Goal: Task Accomplishment & Management: Use online tool/utility

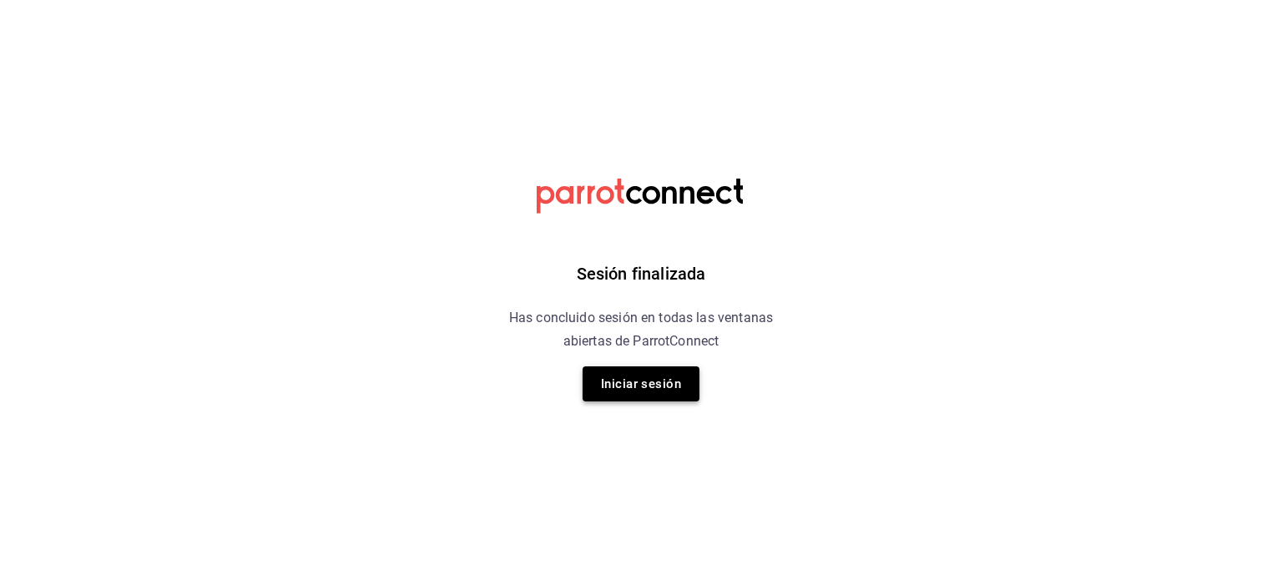
click at [639, 399] on button "Iniciar sesión" at bounding box center [641, 383] width 117 height 35
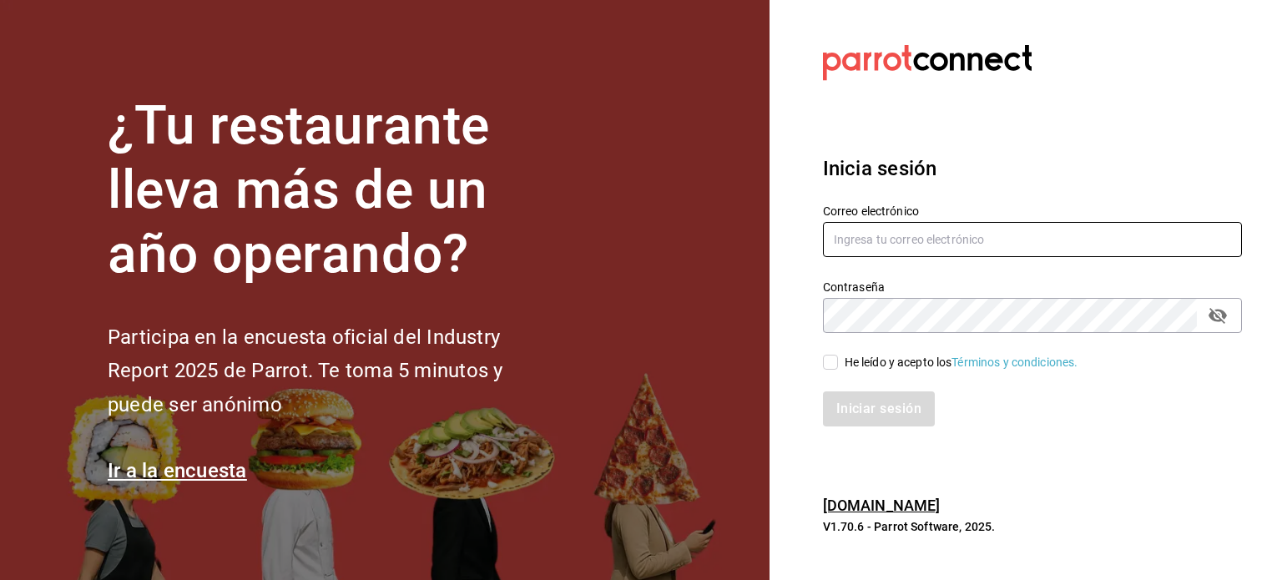
click at [888, 243] on input "text" at bounding box center [1032, 239] width 419 height 35
type input "mariscosmaranato@gmail.com"
click at [829, 356] on input "He leído y acepto los Términos y condiciones." at bounding box center [830, 362] width 15 height 15
checkbox input "true"
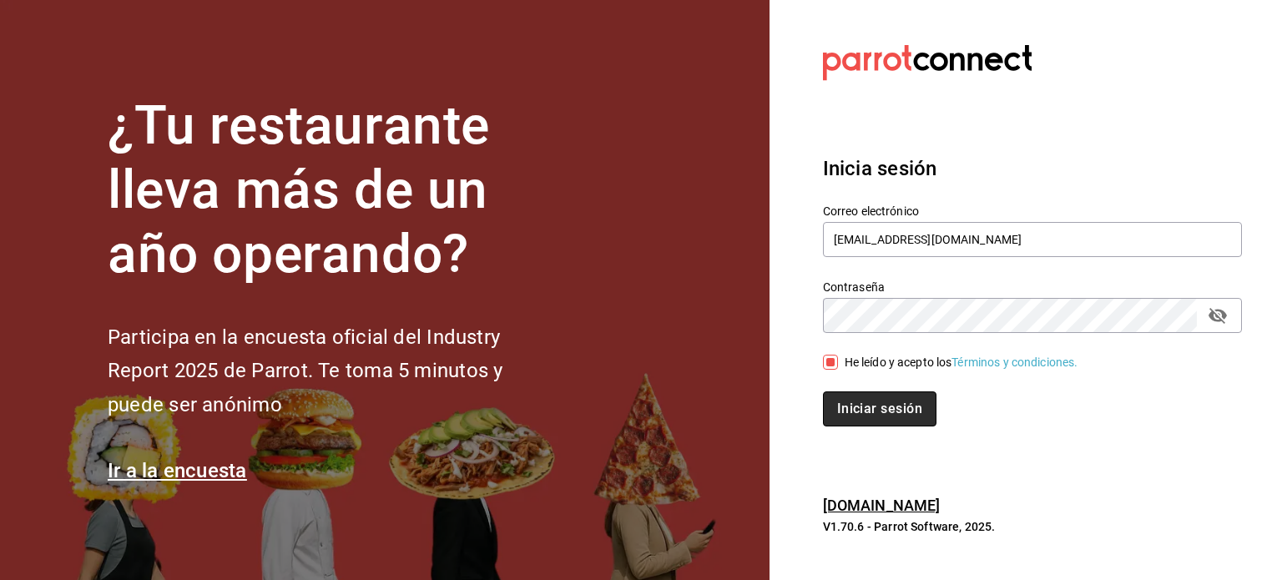
click at [856, 408] on button "Iniciar sesión" at bounding box center [880, 408] width 114 height 35
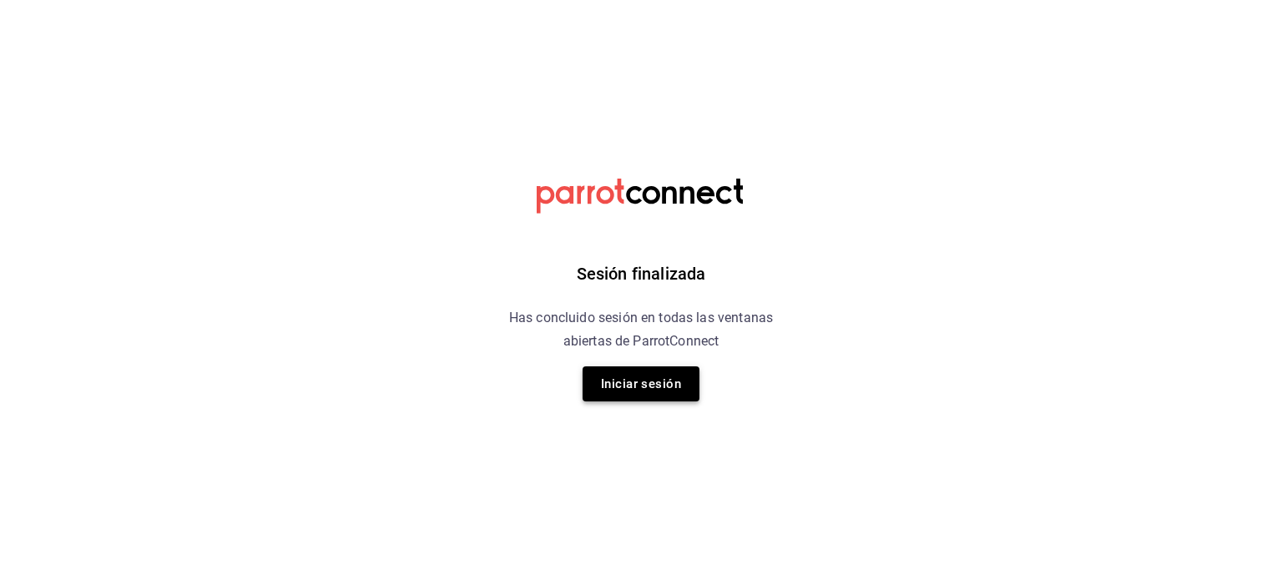
click at [643, 386] on button "Iniciar sesión" at bounding box center [641, 383] width 117 height 35
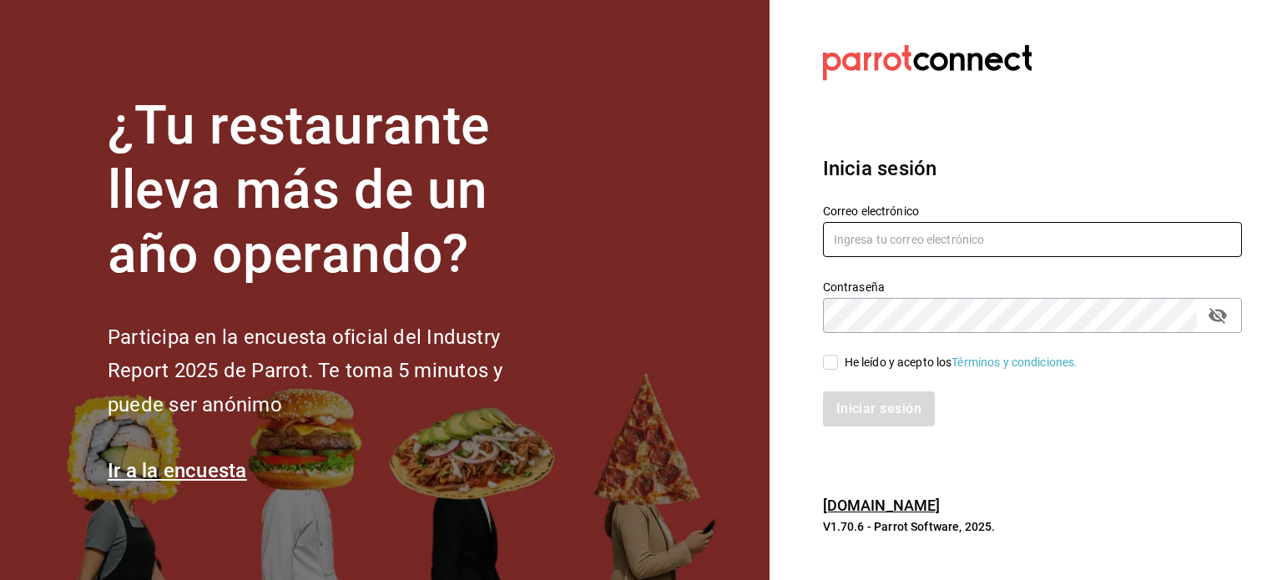
click at [941, 226] on input "text" at bounding box center [1032, 239] width 419 height 35
type input "mariscosmaranato@gmail.com"
click at [840, 364] on span "He leído y acepto los Términos y condiciones." at bounding box center [958, 363] width 240 height 18
click at [838, 364] on input "He leído y acepto los Términos y condiciones." at bounding box center [830, 362] width 15 height 15
checkbox input "true"
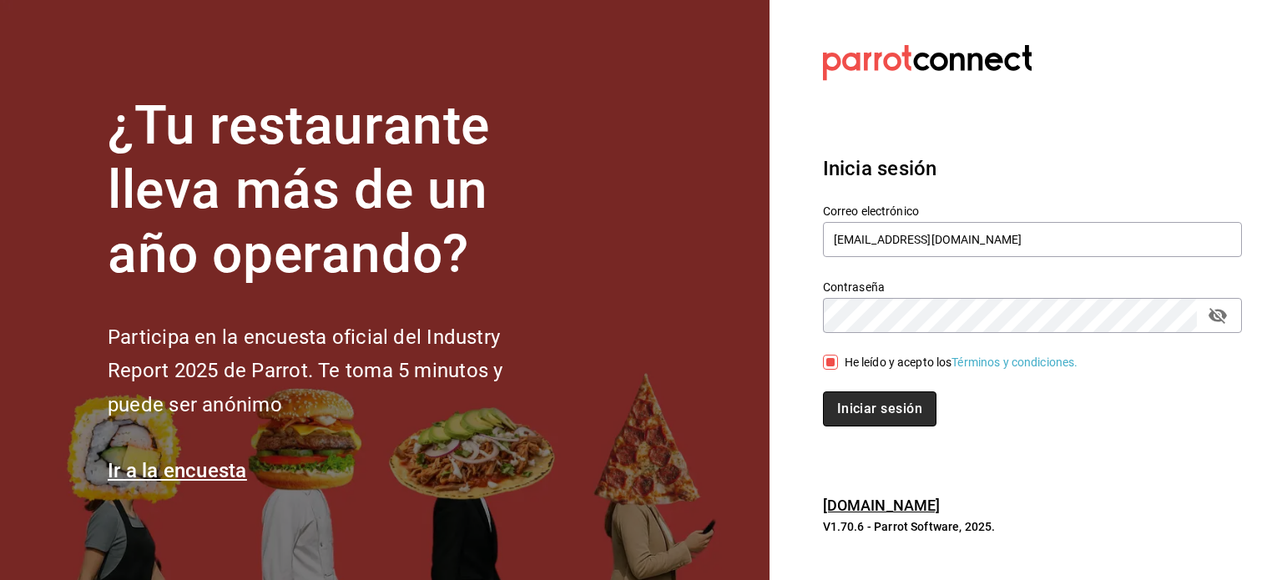
click at [838, 412] on button "Iniciar sesión" at bounding box center [880, 408] width 114 height 35
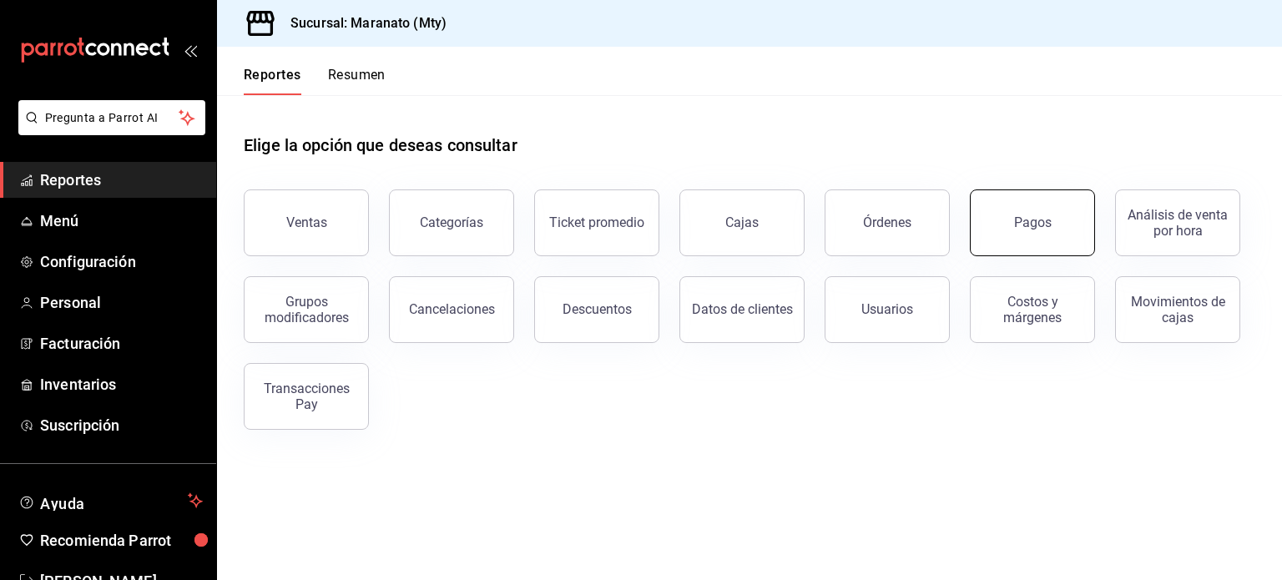
click at [1009, 250] on button "Pagos" at bounding box center [1032, 222] width 125 height 67
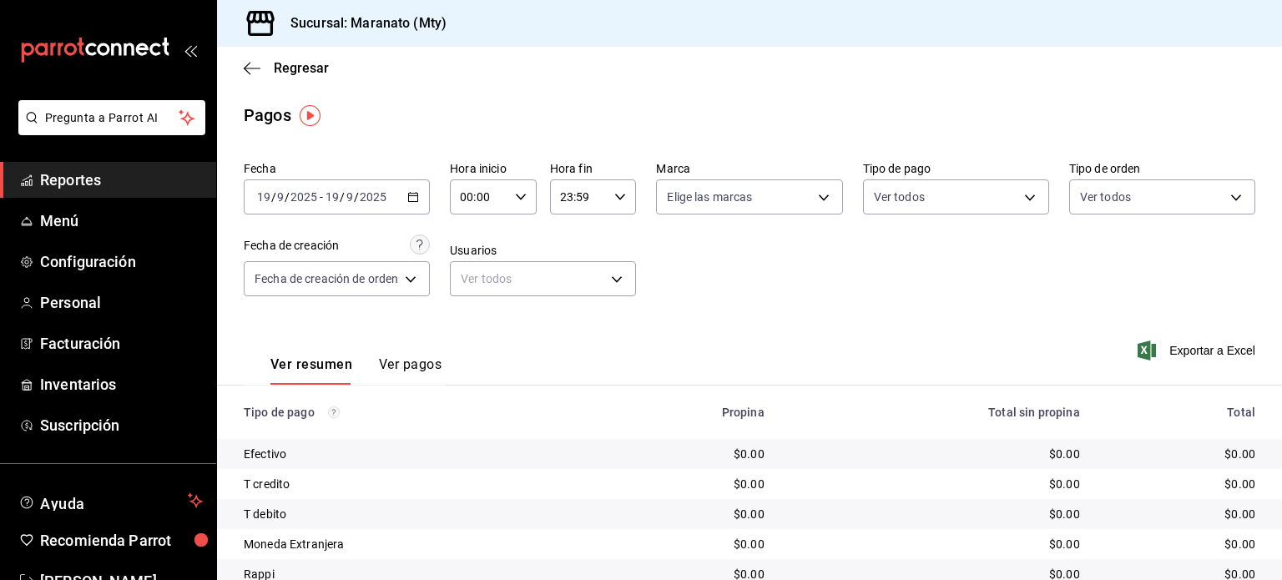
click at [375, 207] on div "[DATE] [DATE] - [DATE] [DATE]" at bounding box center [337, 196] width 186 height 35
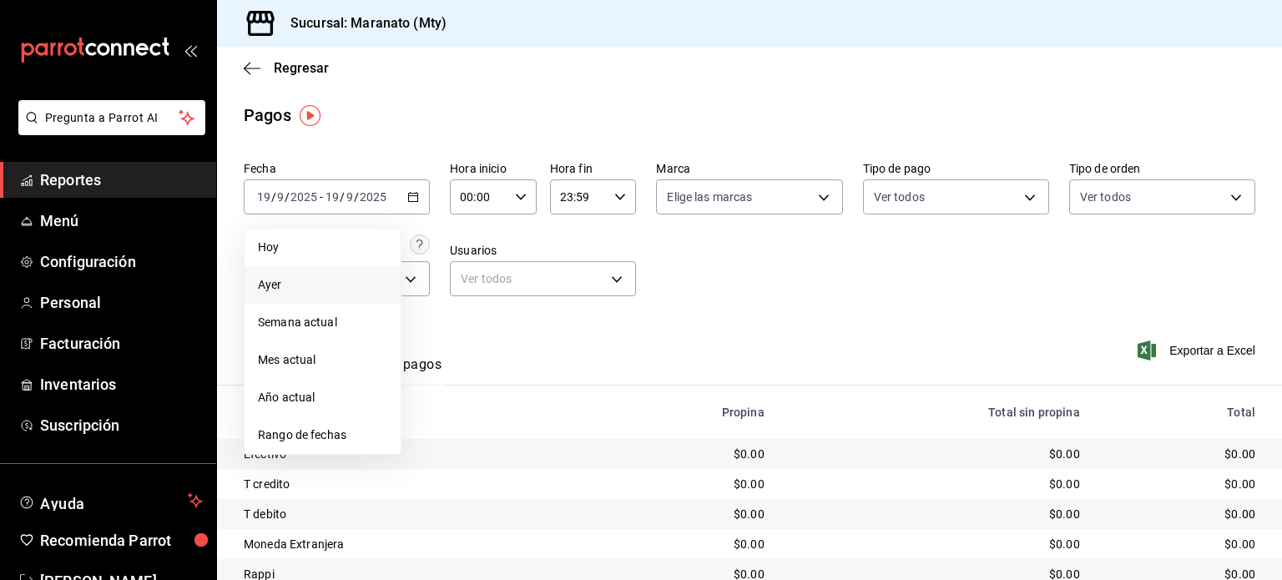
click at [319, 282] on span "Ayer" at bounding box center [322, 285] width 129 height 18
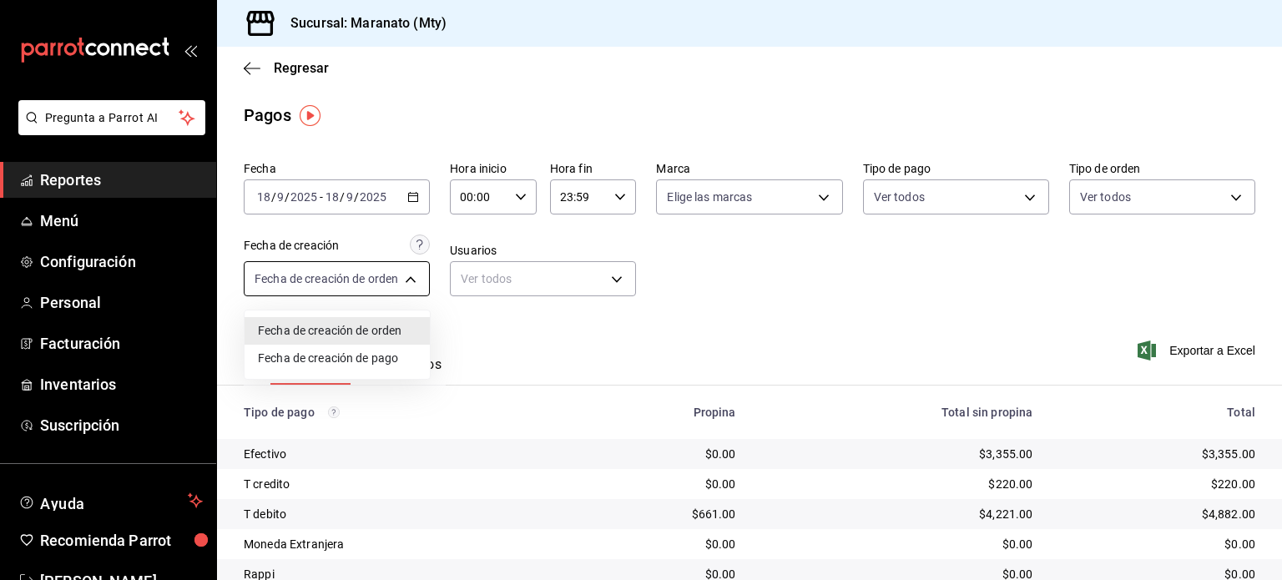
click at [371, 289] on body "Pregunta a Parrot AI Reportes Menú Configuración Personal Facturación Inventari…" at bounding box center [641, 290] width 1282 height 580
drag, startPoint x: 361, startPoint y: 218, endPoint x: 365, endPoint y: 192, distance: 26.2
click at [365, 192] on div at bounding box center [641, 290] width 1282 height 580
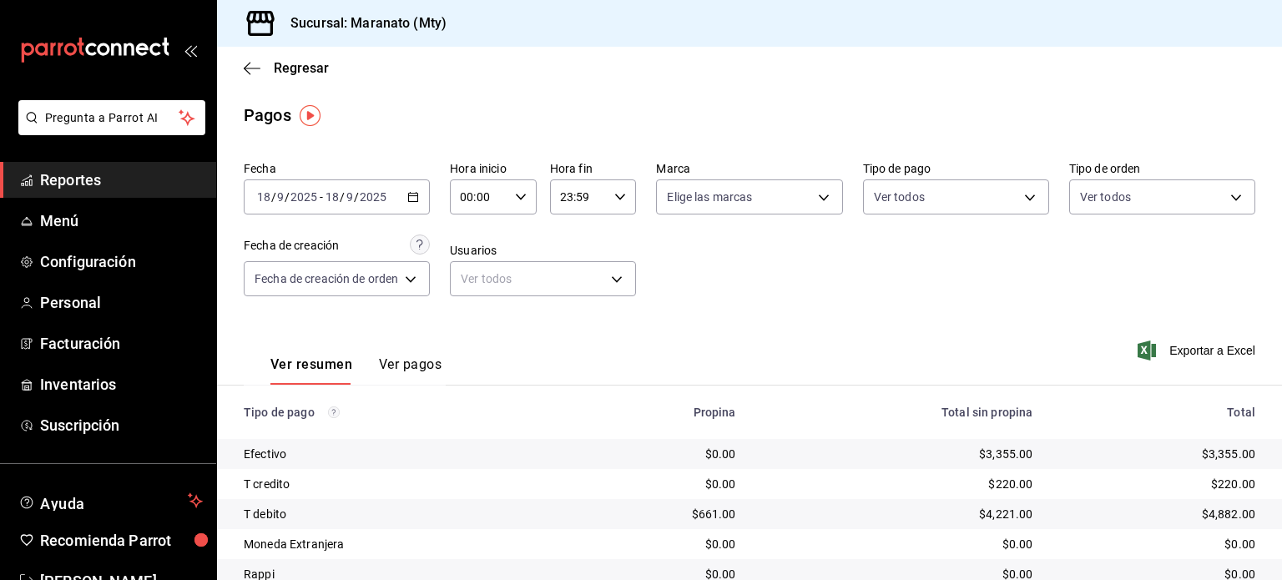
click at [410, 193] on \(Stroke\) "button" at bounding box center [413, 197] width 10 height 9
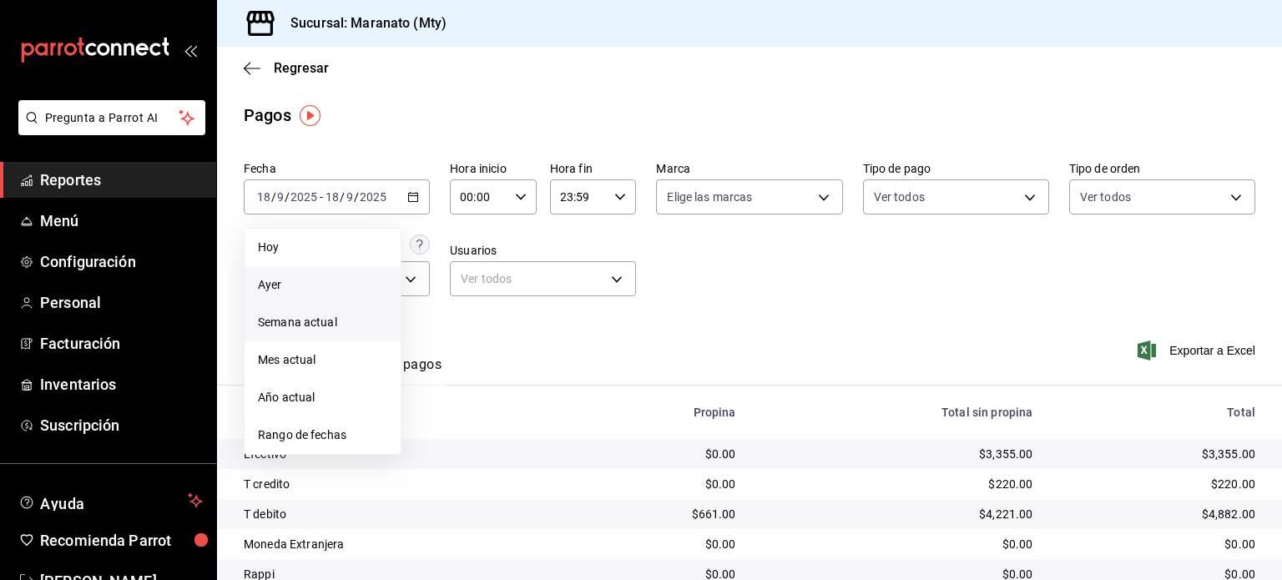
click at [338, 330] on span "Semana actual" at bounding box center [322, 323] width 129 height 18
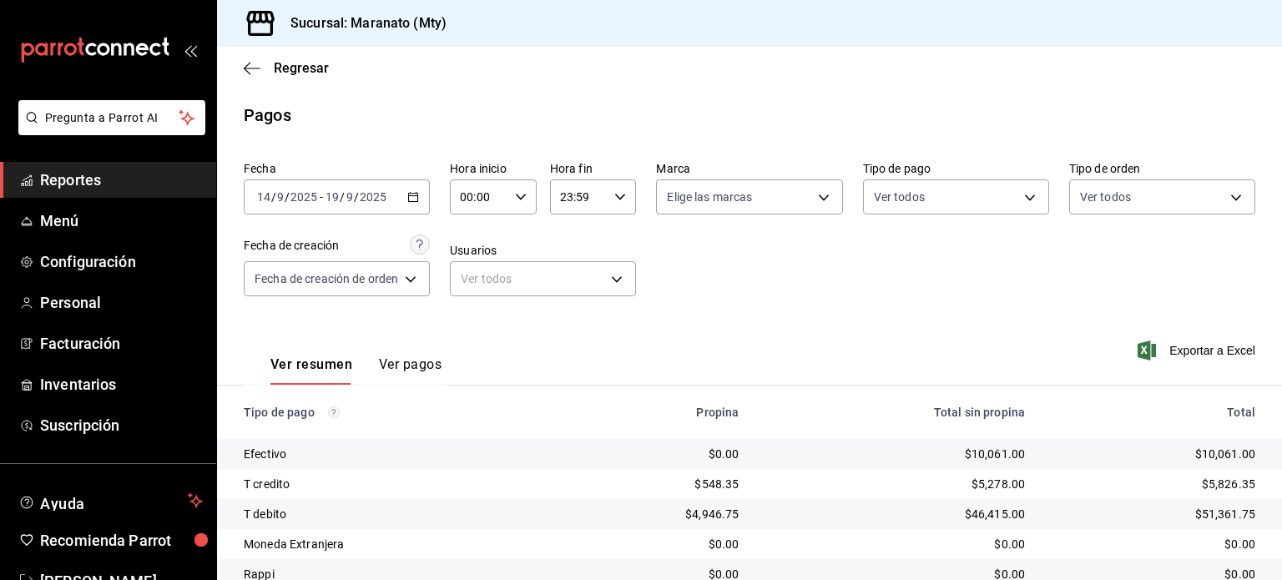
scroll to position [127, 0]
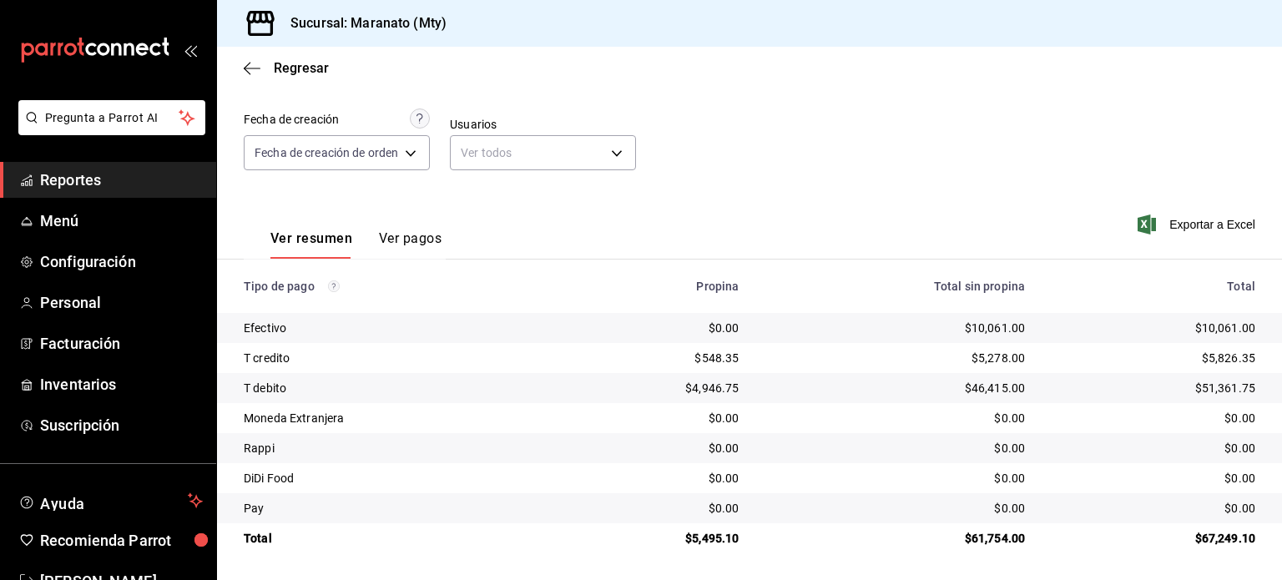
click at [243, 74] on div "Regresar" at bounding box center [749, 68] width 1065 height 43
click at [247, 72] on icon "button" at bounding box center [252, 68] width 17 height 15
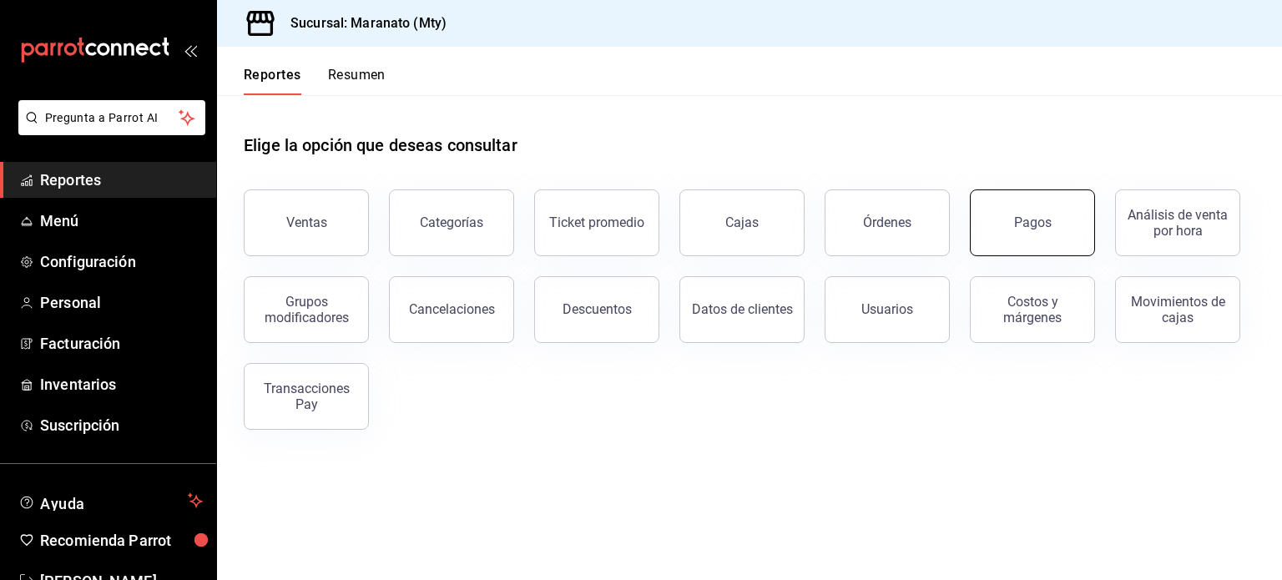
click at [1005, 226] on button "Pagos" at bounding box center [1032, 222] width 125 height 67
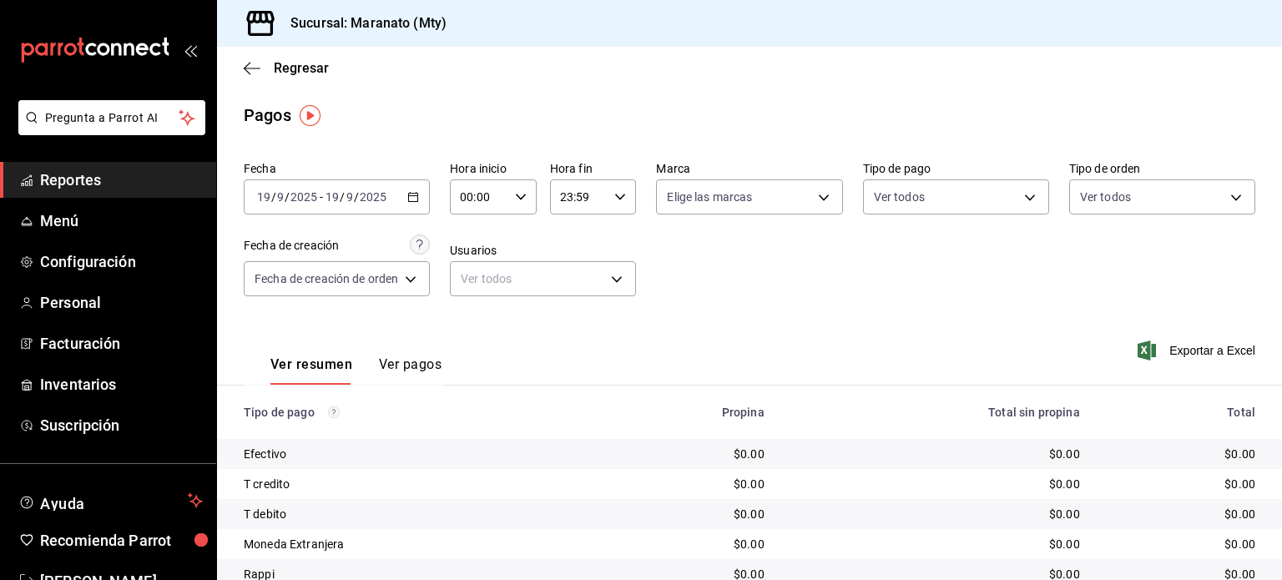
click at [936, 260] on div "Fecha [DATE] [DATE] - [DATE] [DATE] Hora inicio 00:00 Hora inicio Hora fin 23:5…" at bounding box center [750, 235] width 1012 height 162
click at [421, 196] on div "[DATE] [DATE] - [DATE] [DATE]" at bounding box center [337, 196] width 186 height 35
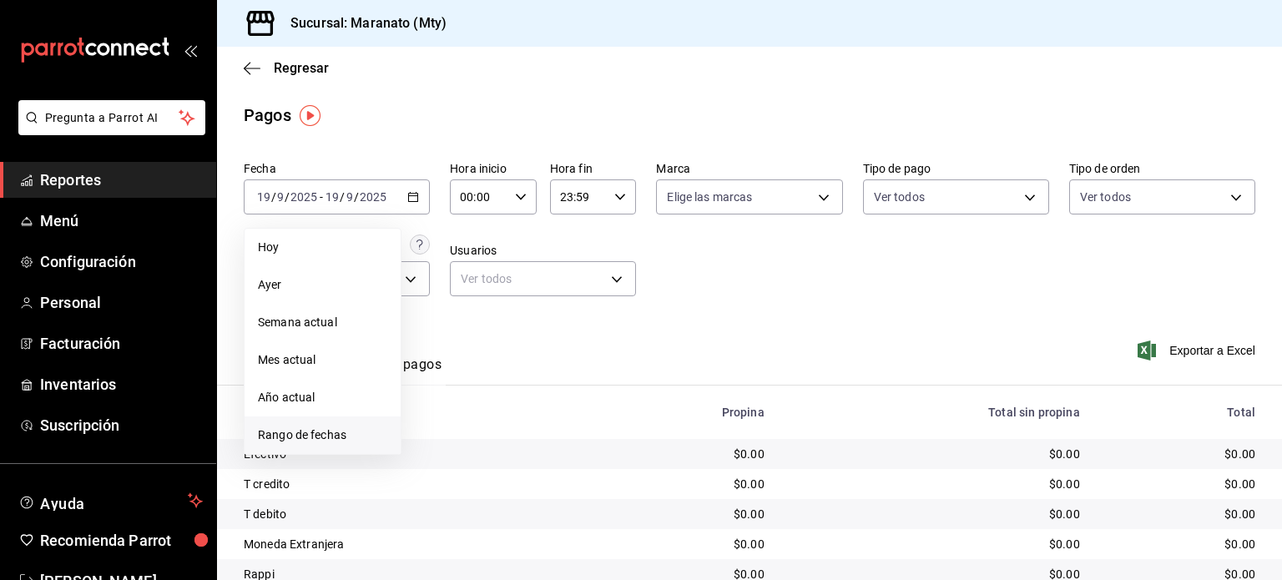
click at [354, 440] on span "Rango de fechas" at bounding box center [322, 436] width 129 height 18
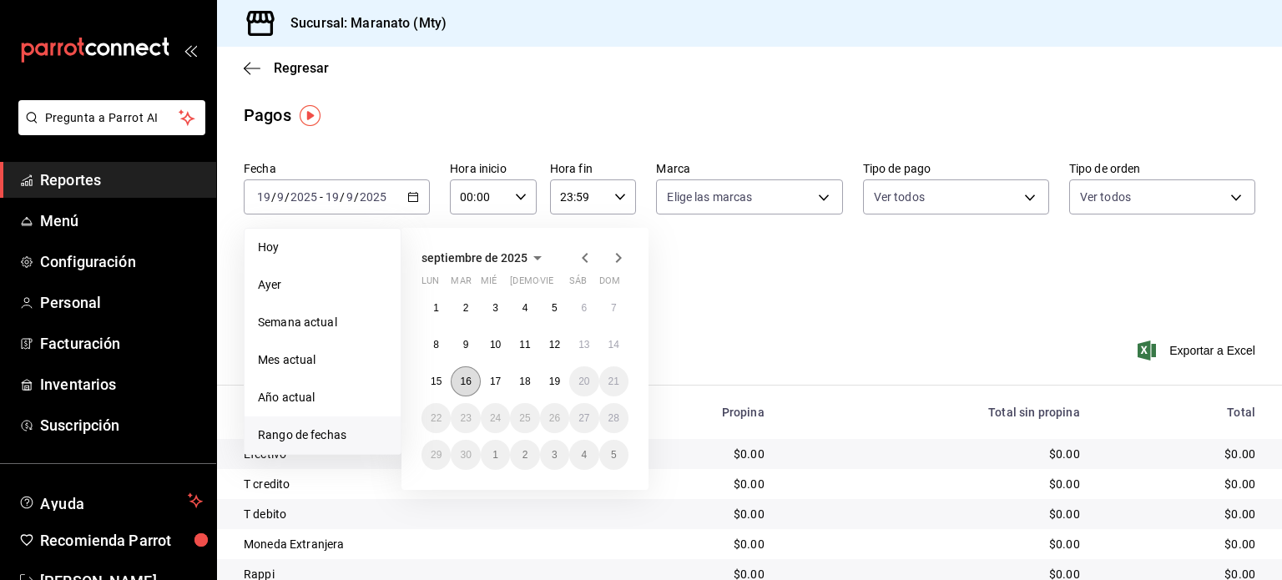
click at [466, 376] on abbr "16" at bounding box center [465, 382] width 11 height 12
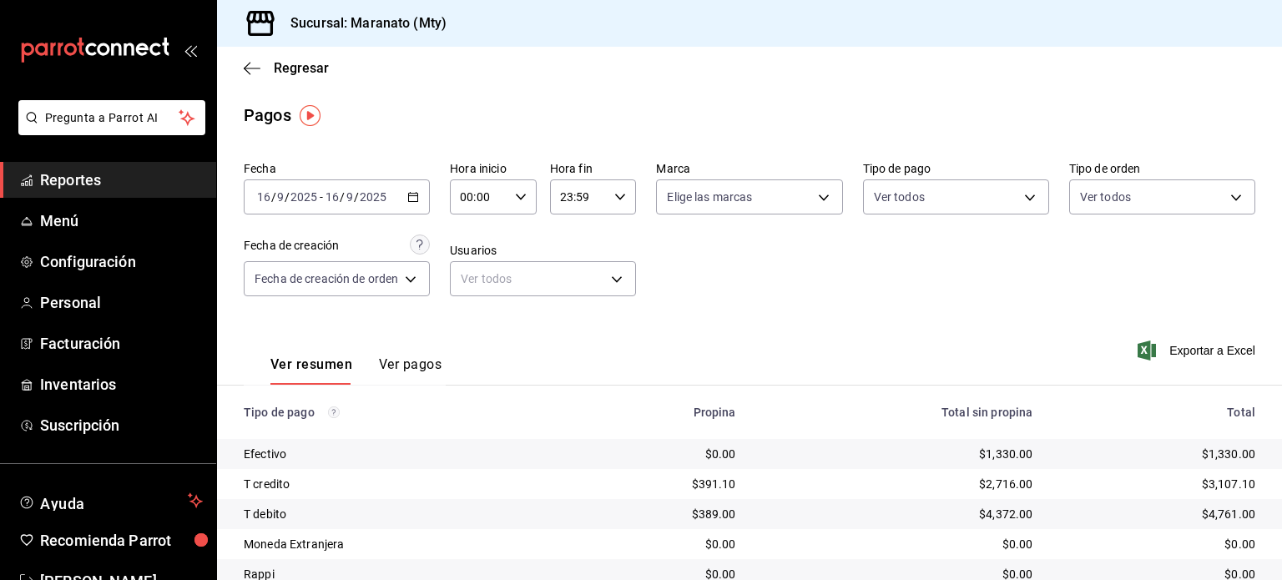
click at [418, 197] on \(Stroke\) "button" at bounding box center [413, 197] width 10 height 9
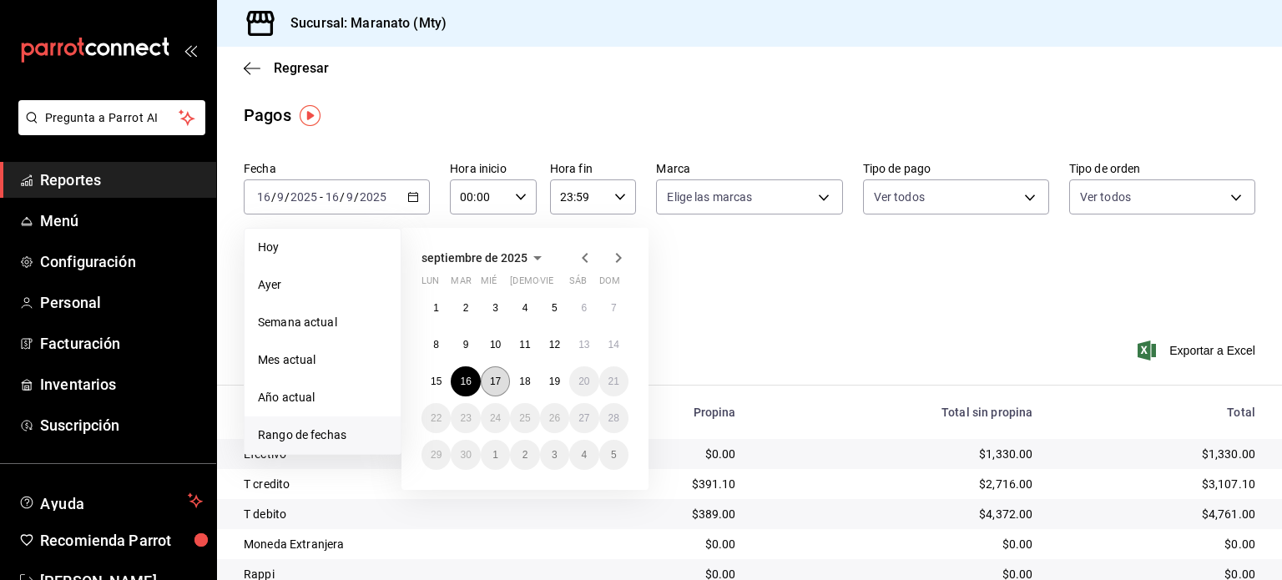
click at [499, 385] on abbr "17" at bounding box center [495, 382] width 11 height 12
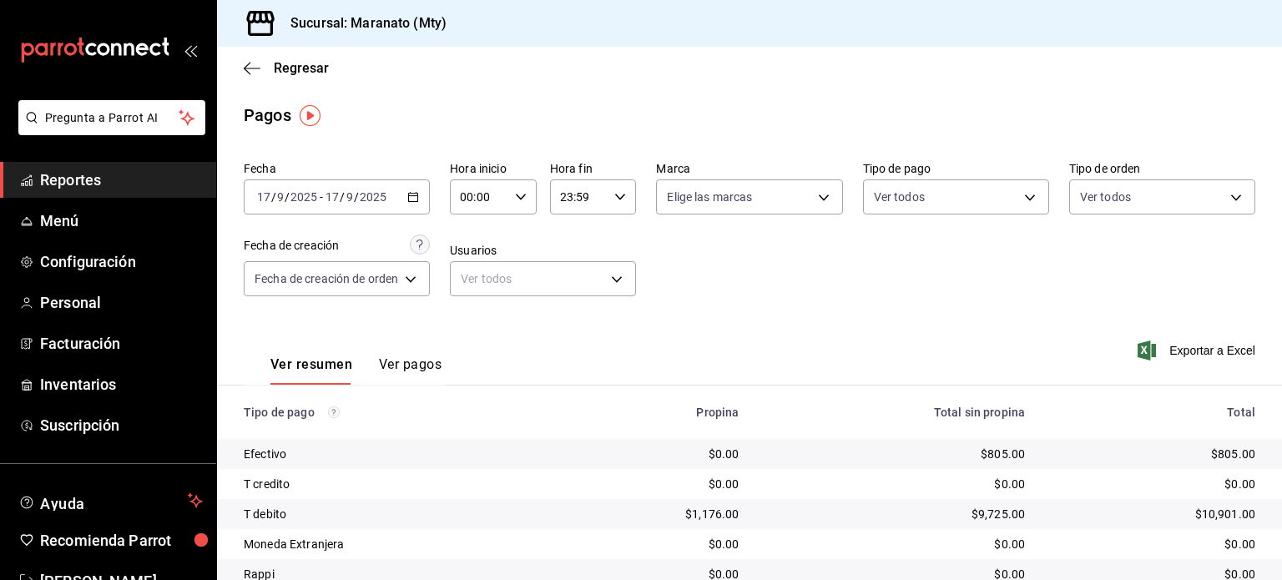
click at [405, 189] on div "[DATE] [DATE] - [DATE] [DATE]" at bounding box center [337, 196] width 186 height 35
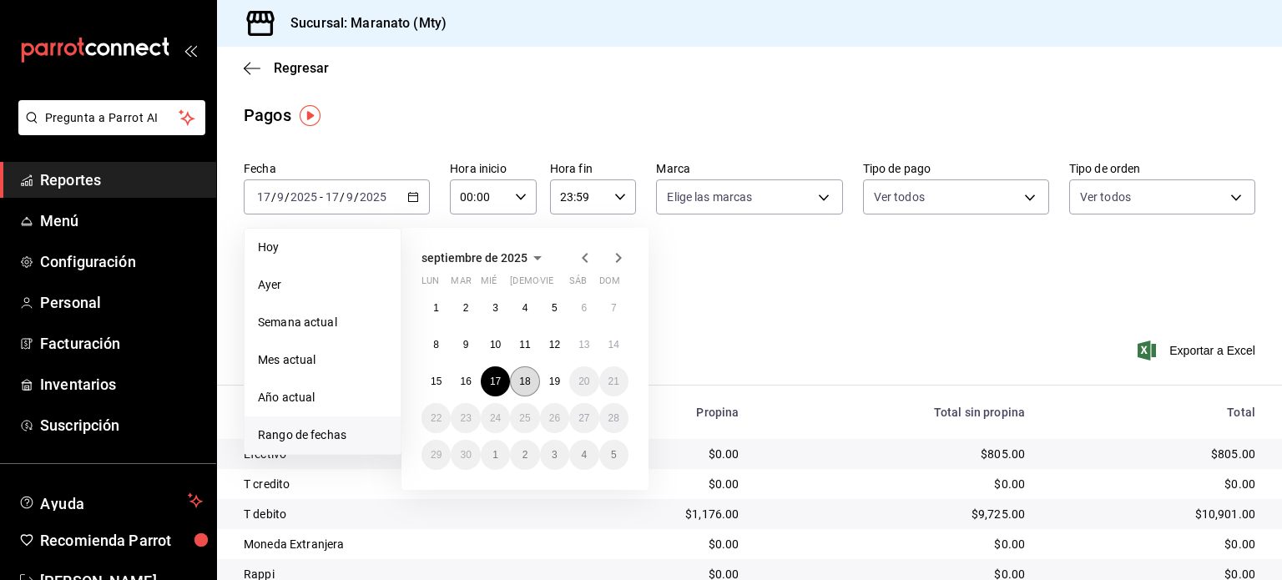
click at [531, 380] on button "18" at bounding box center [524, 381] width 29 height 30
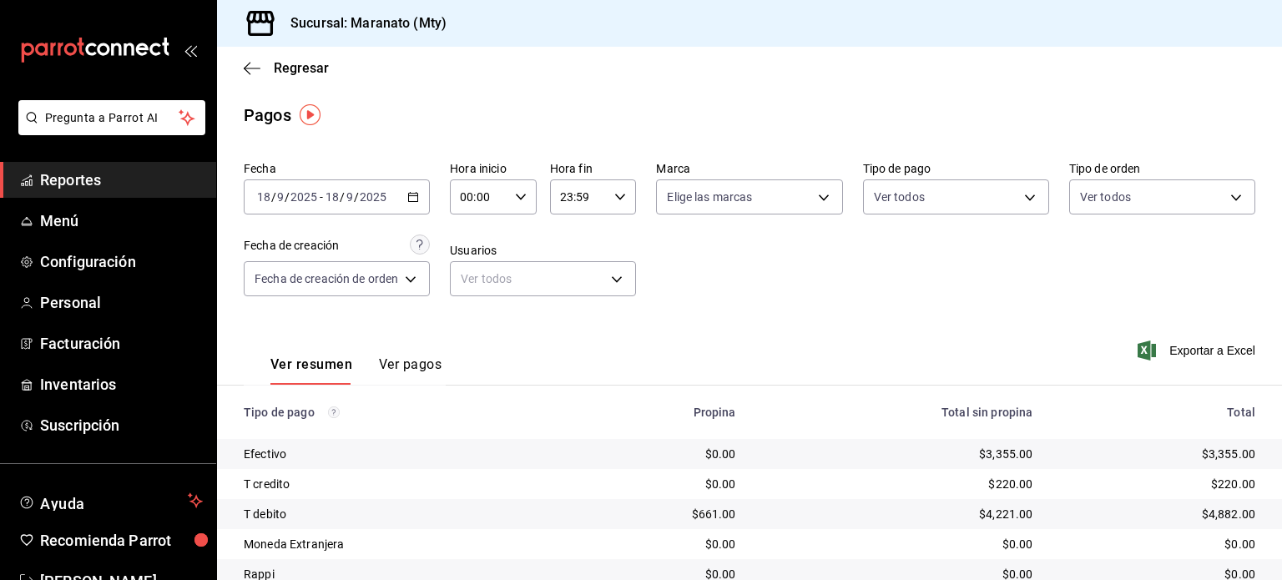
click at [387, 200] on div "[DATE] [DATE]" at bounding box center [355, 196] width 65 height 13
click at [396, 186] on div "[DATE] [DATE] - [DATE] [DATE]" at bounding box center [337, 196] width 186 height 35
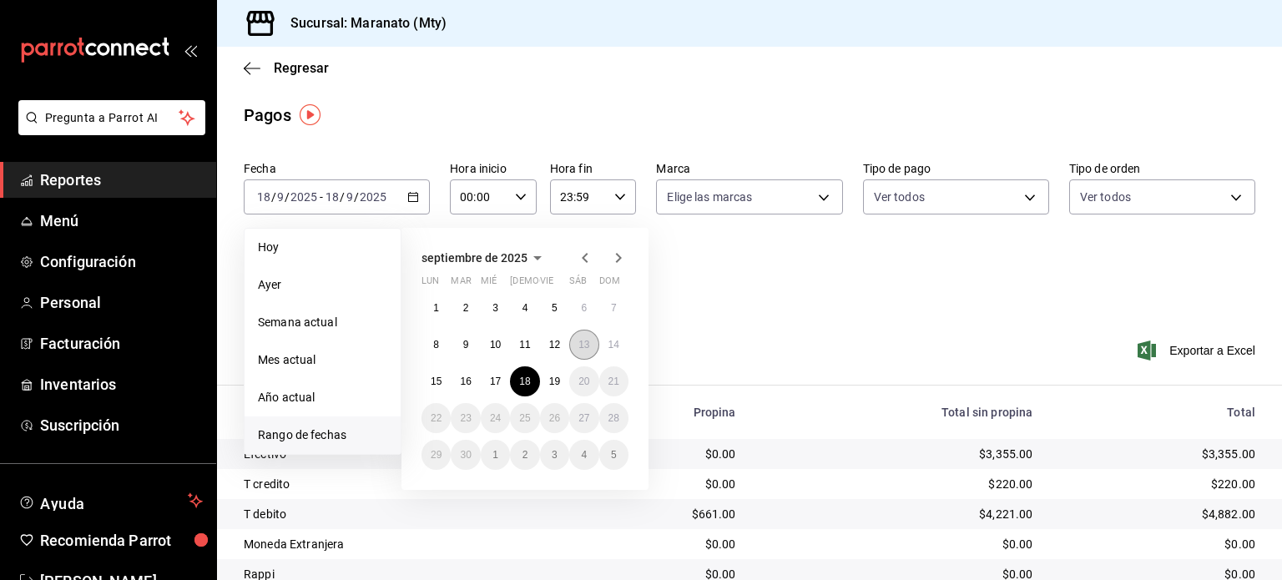
click at [583, 350] on button "13" at bounding box center [583, 345] width 29 height 30
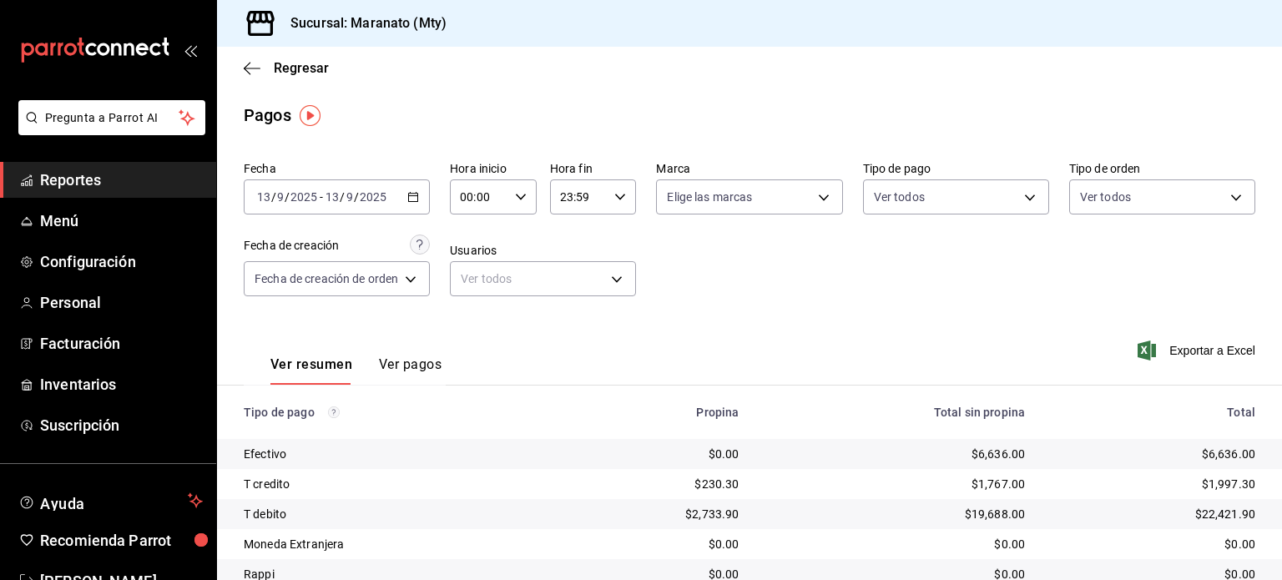
click at [411, 199] on icon "button" at bounding box center [413, 197] width 12 height 12
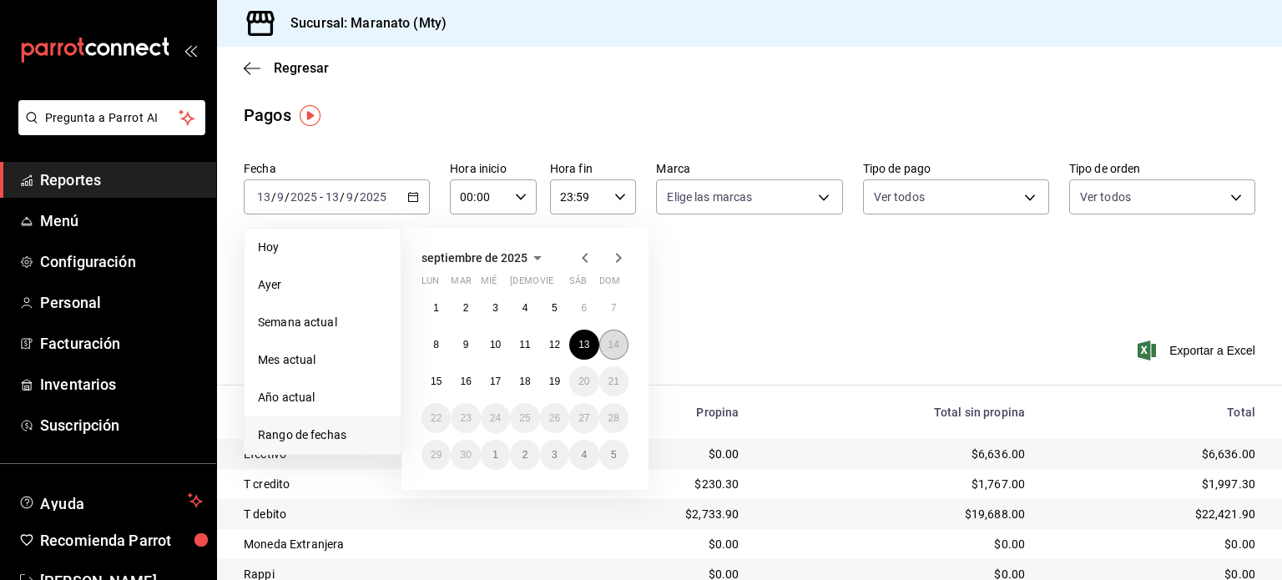
click at [618, 348] on abbr "14" at bounding box center [613, 345] width 11 height 12
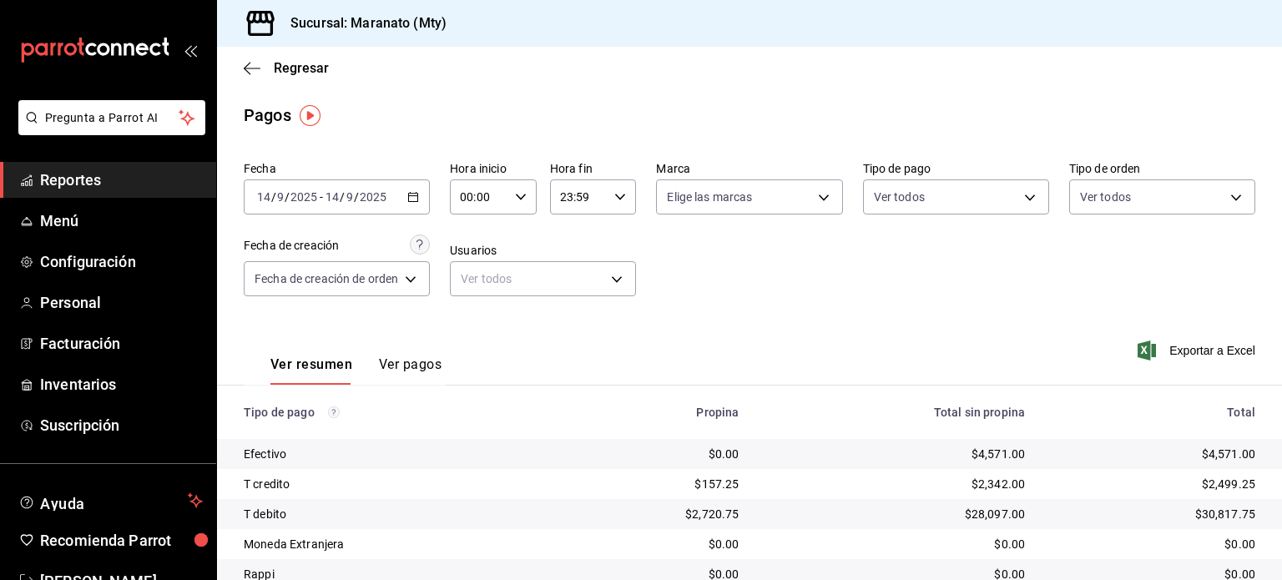
click at [392, 177] on div "Fecha [DATE] [DATE] - [DATE] [DATE]" at bounding box center [337, 187] width 186 height 53
click at [399, 193] on div "[DATE] [DATE] - [DATE] [DATE]" at bounding box center [337, 196] width 186 height 35
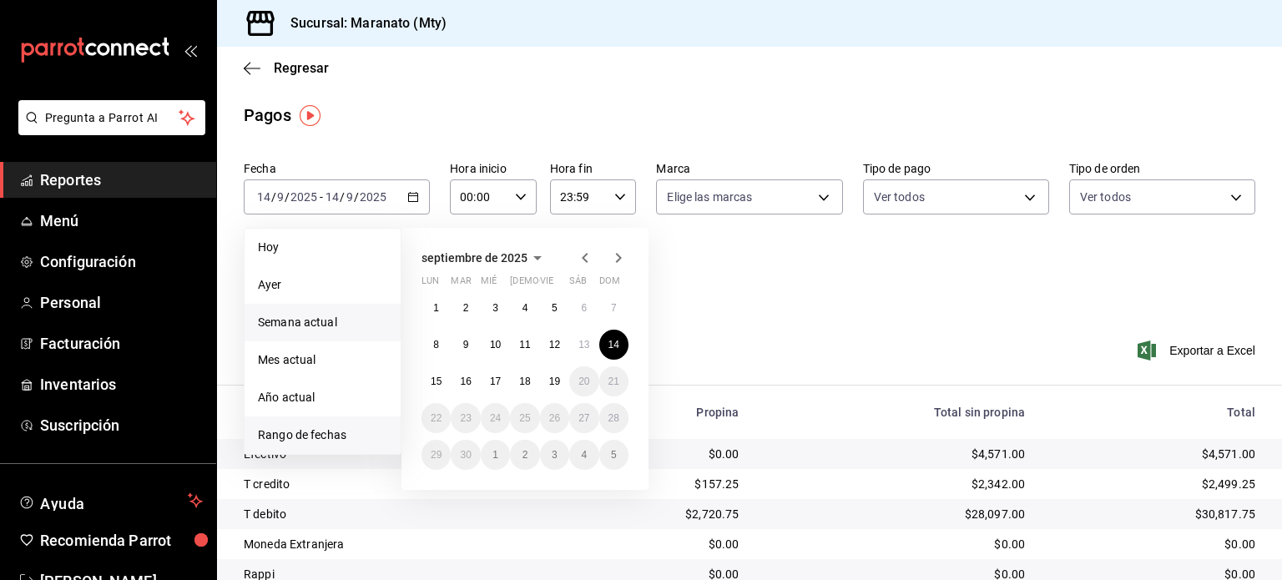
click at [327, 332] on li "Semana actual" at bounding box center [323, 323] width 156 height 38
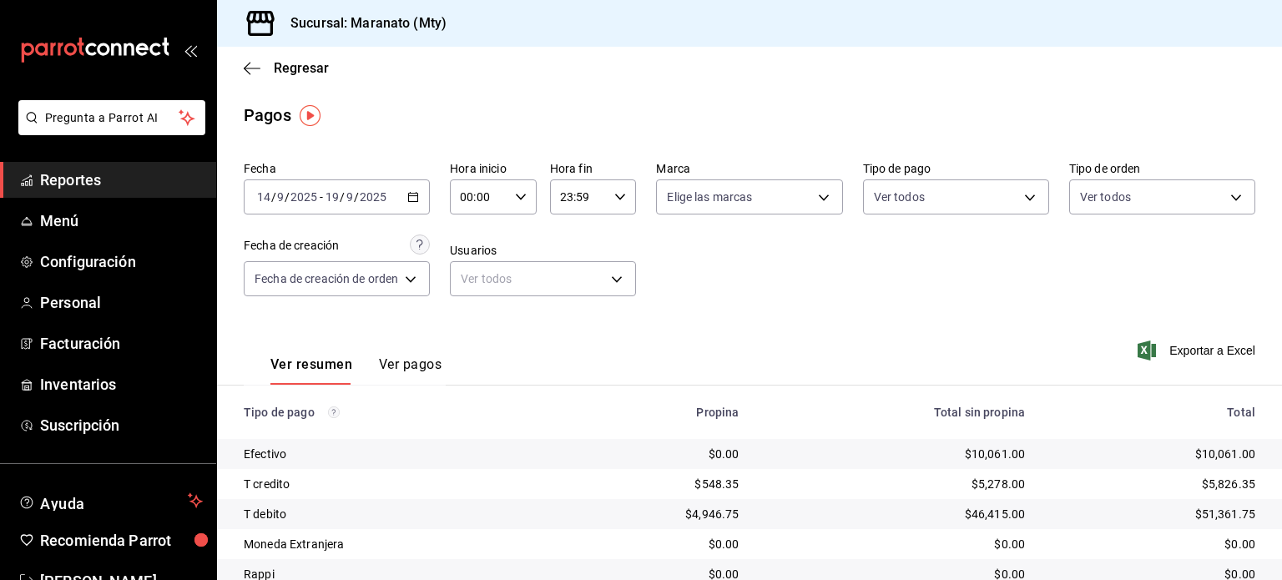
click at [413, 181] on div "[DATE] [DATE] - [DATE] [DATE]" at bounding box center [337, 196] width 186 height 35
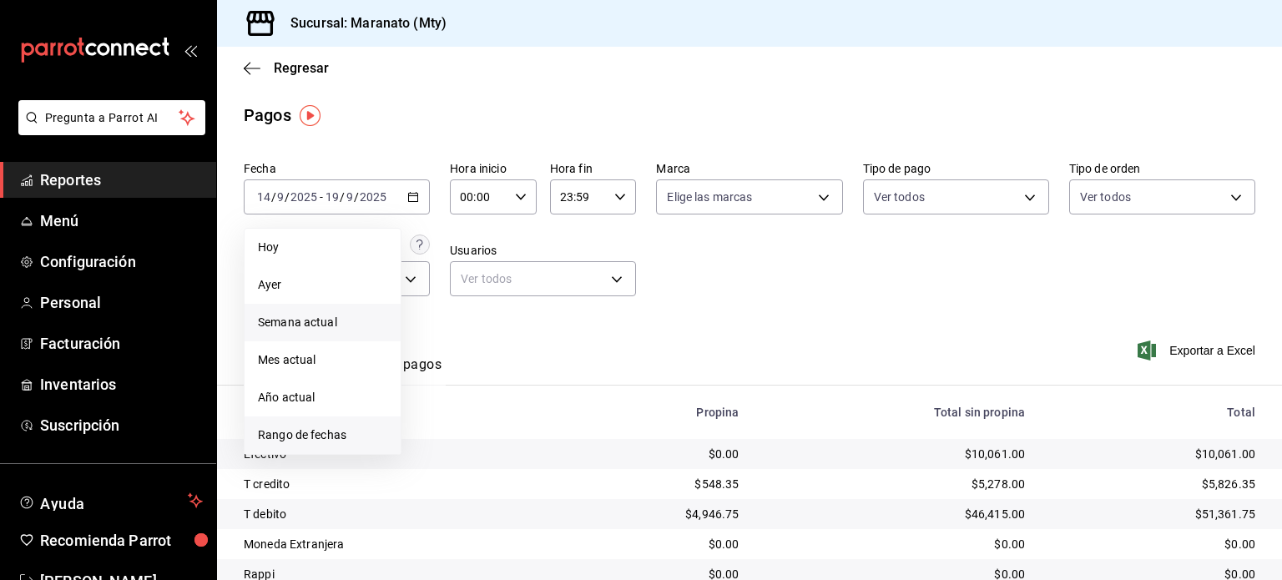
click at [326, 440] on span "Rango de fechas" at bounding box center [322, 436] width 129 height 18
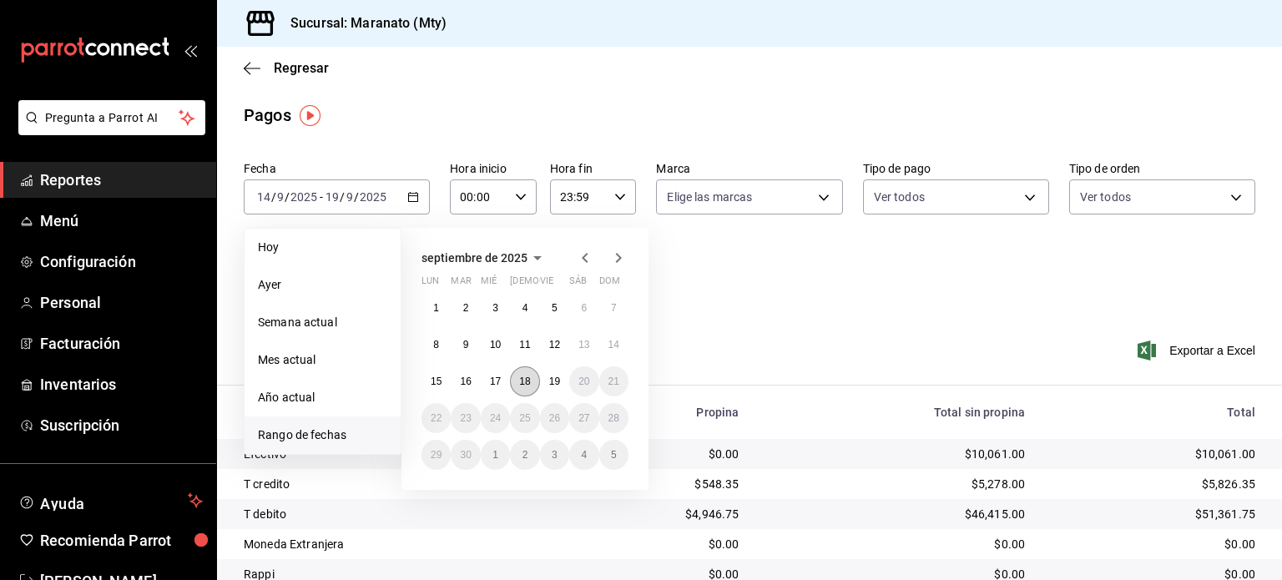
click at [525, 374] on button "18" at bounding box center [524, 381] width 29 height 30
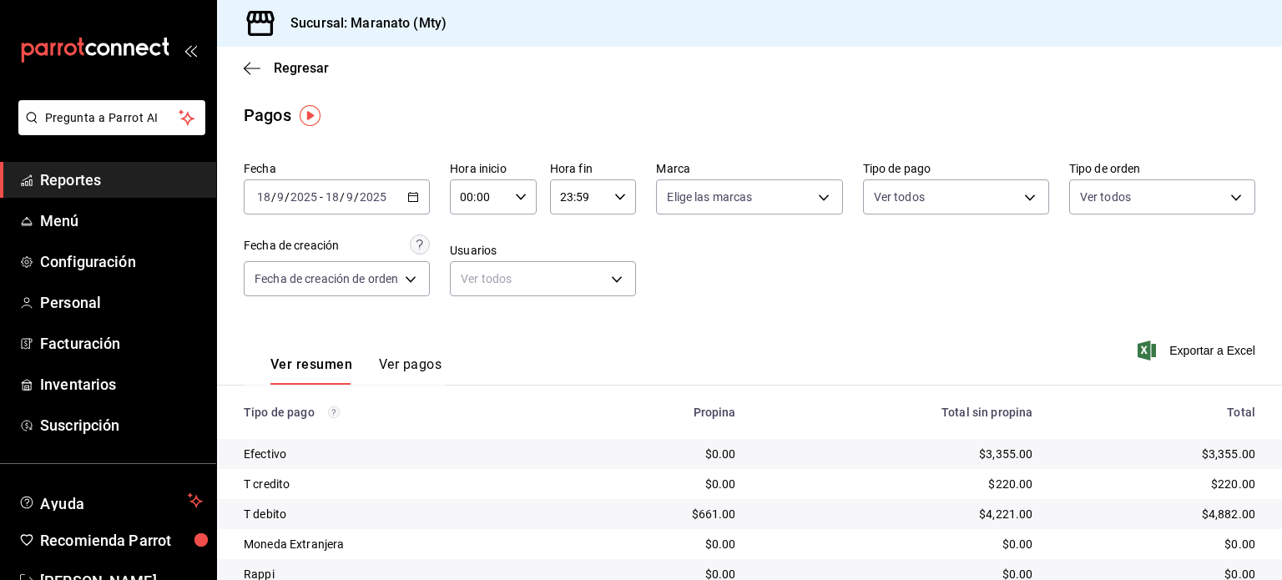
scroll to position [127, 0]
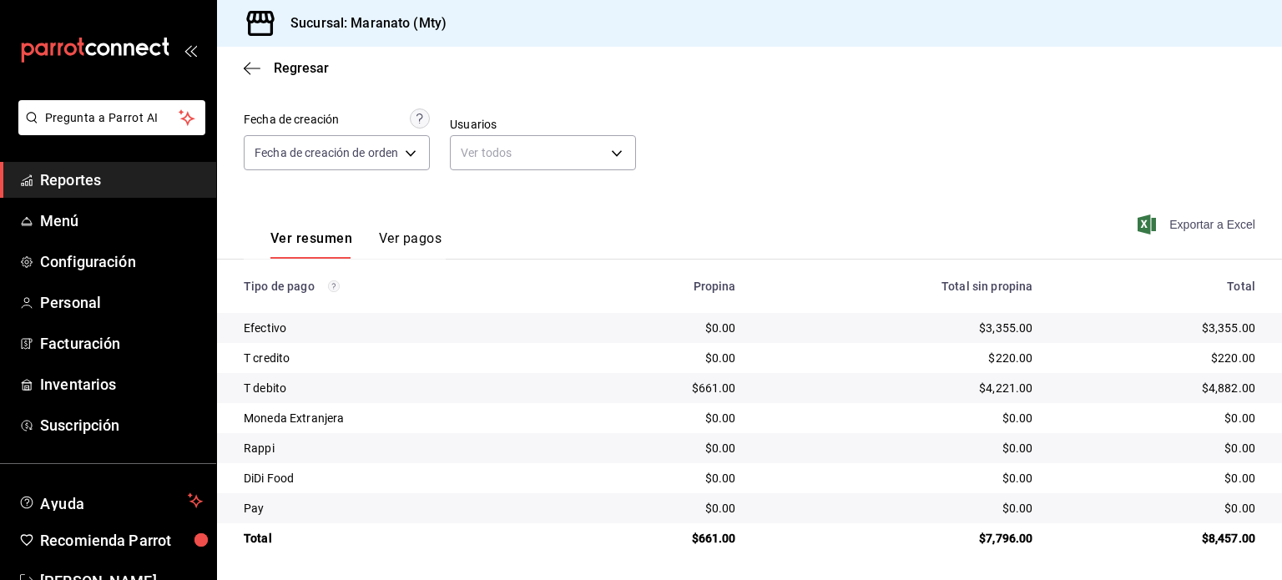
click at [1154, 232] on span "Exportar a Excel" at bounding box center [1198, 225] width 114 height 20
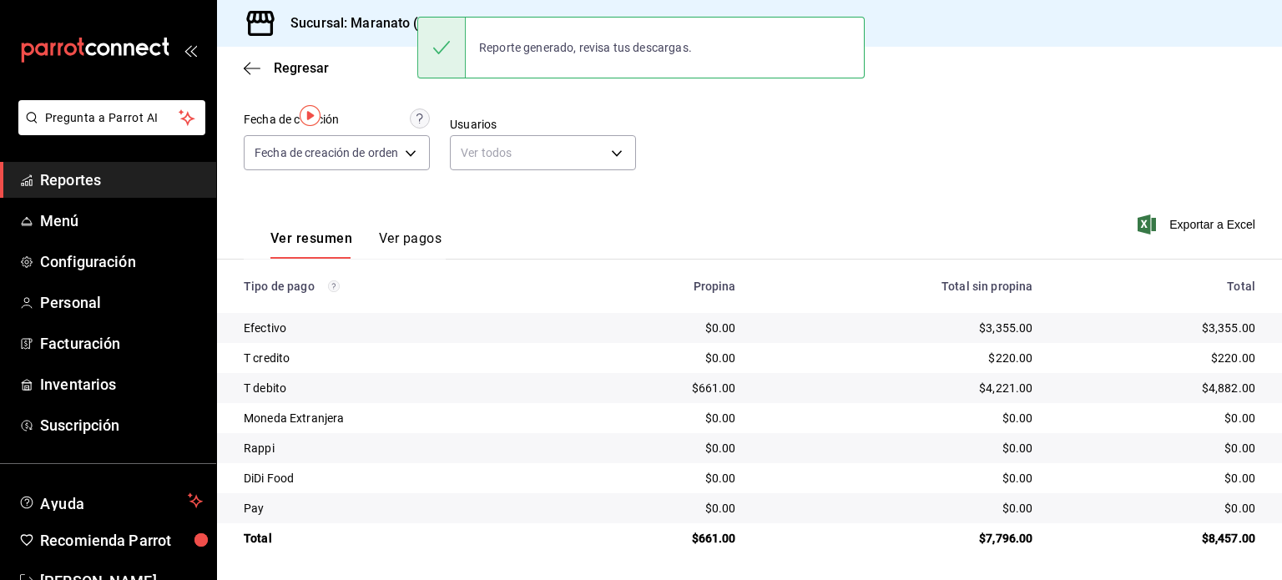
scroll to position [0, 0]
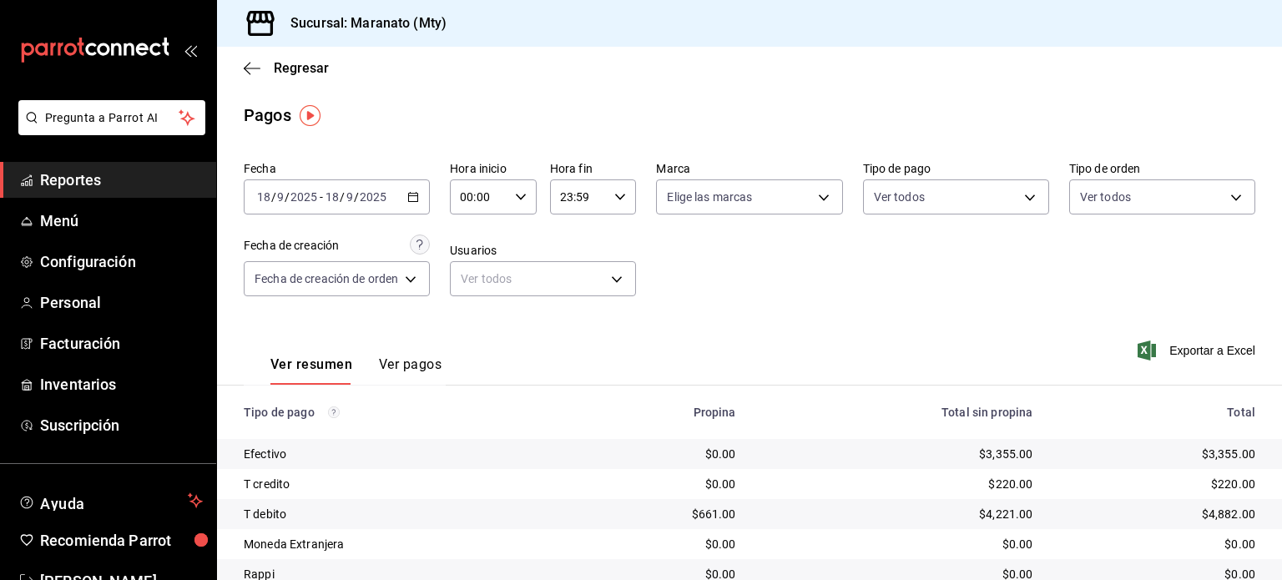
click at [397, 211] on div "[DATE] [DATE] - [DATE] [DATE]" at bounding box center [337, 196] width 186 height 35
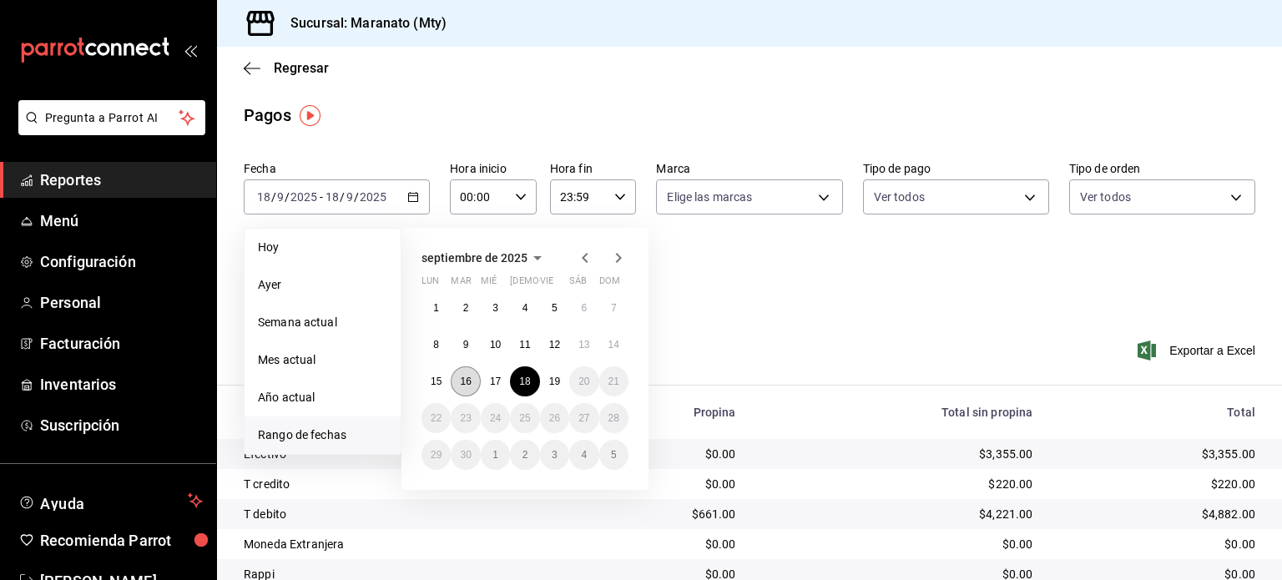
click at [471, 377] on abbr "16" at bounding box center [465, 382] width 11 height 12
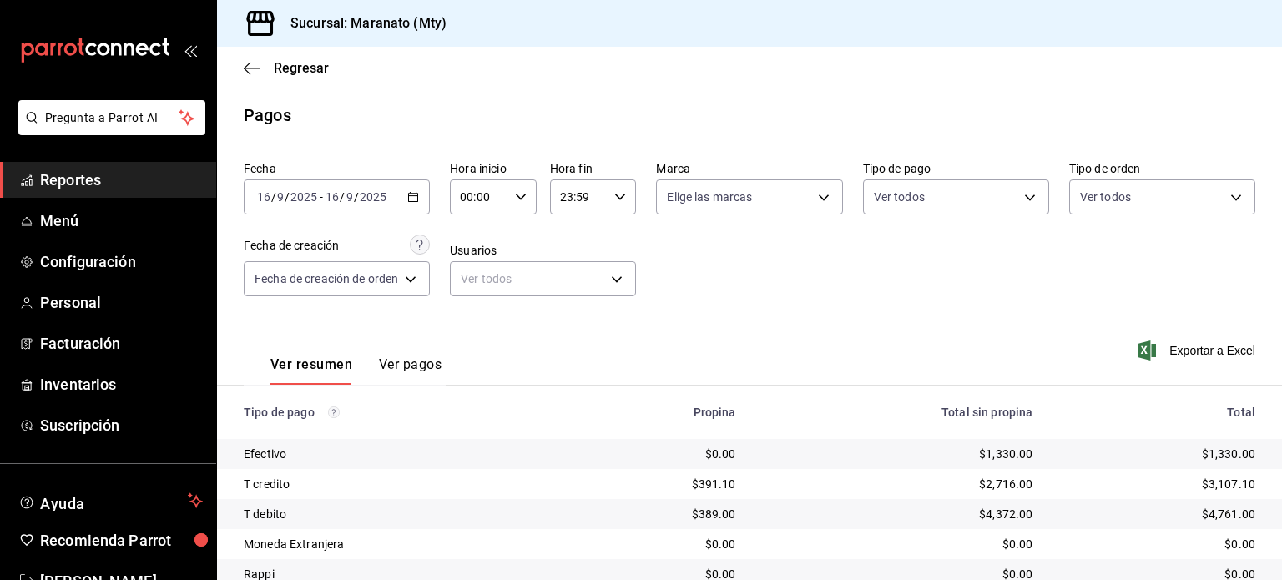
scroll to position [127, 0]
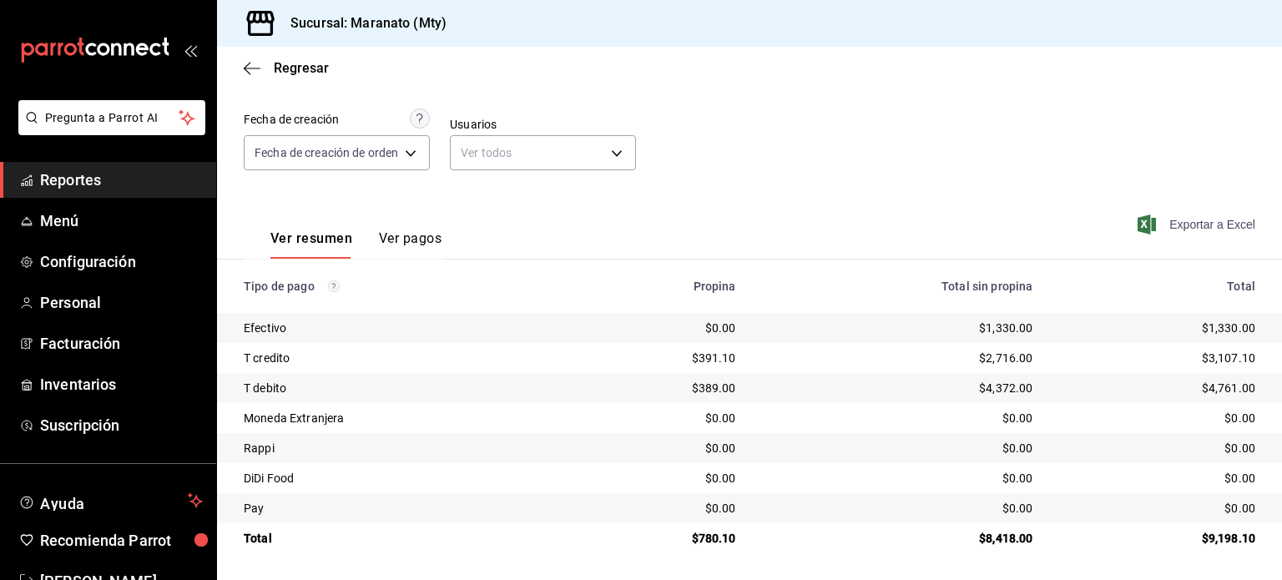
click at [1144, 219] on span "Exportar a Excel" at bounding box center [1198, 225] width 114 height 20
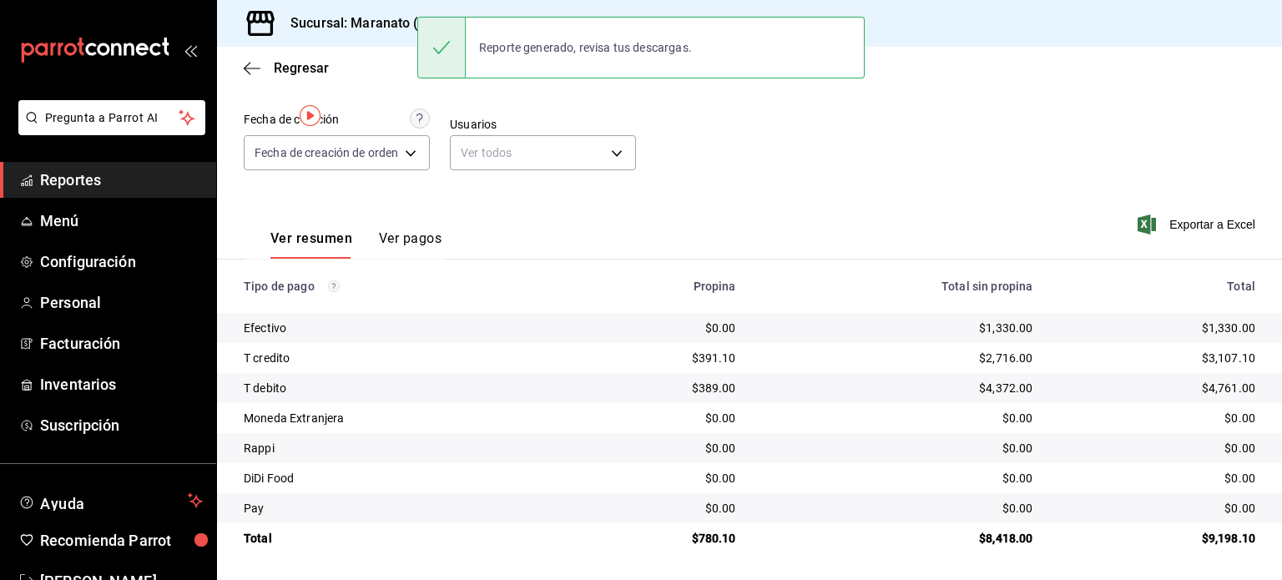
scroll to position [0, 0]
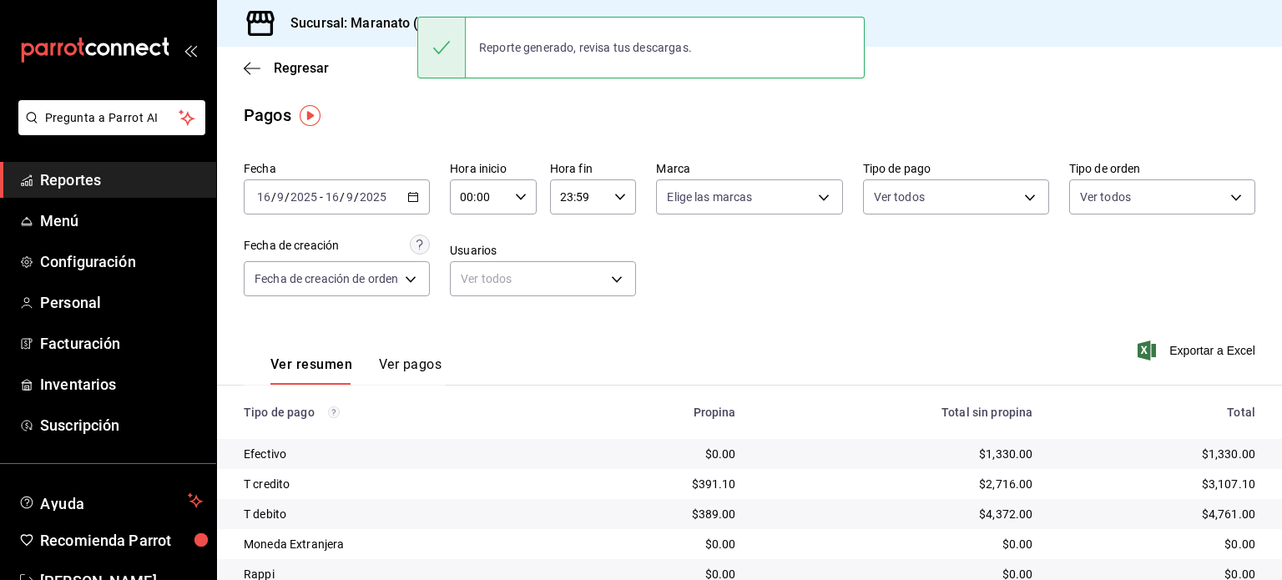
click at [406, 194] on div "[DATE] [DATE] - [DATE] [DATE]" at bounding box center [337, 196] width 186 height 35
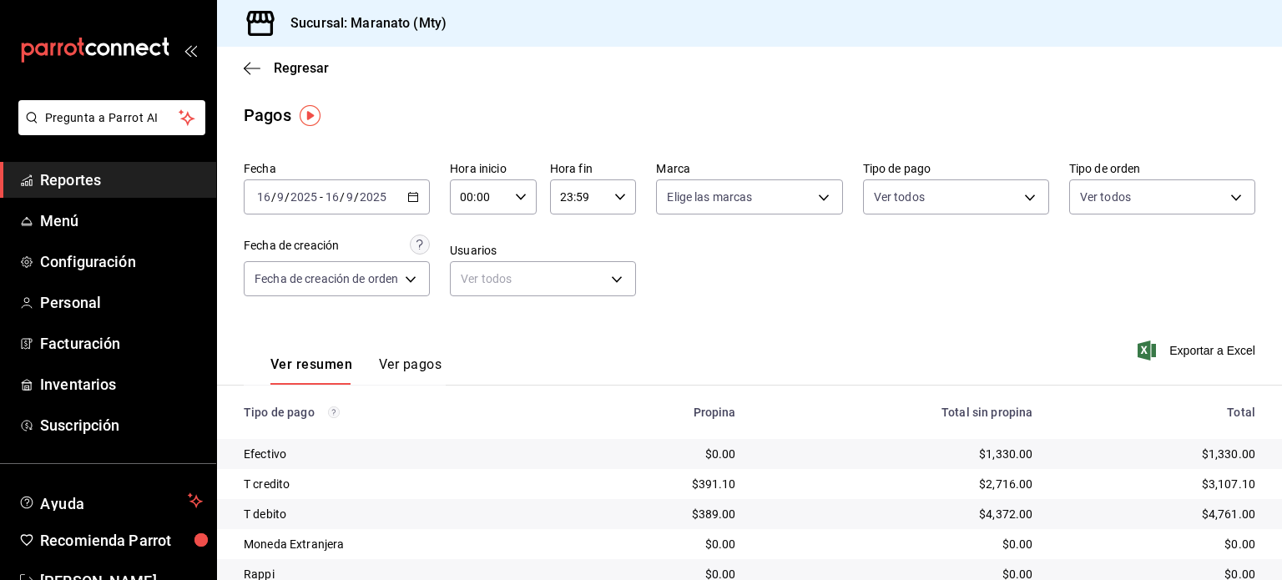
click at [850, 305] on div "Fecha [DATE] [DATE] - [DATE] [DATE] Hora inicio 00:00 Hora inicio Hora fin 23:5…" at bounding box center [750, 235] width 1012 height 162
click at [379, 196] on input "2025" at bounding box center [373, 196] width 28 height 13
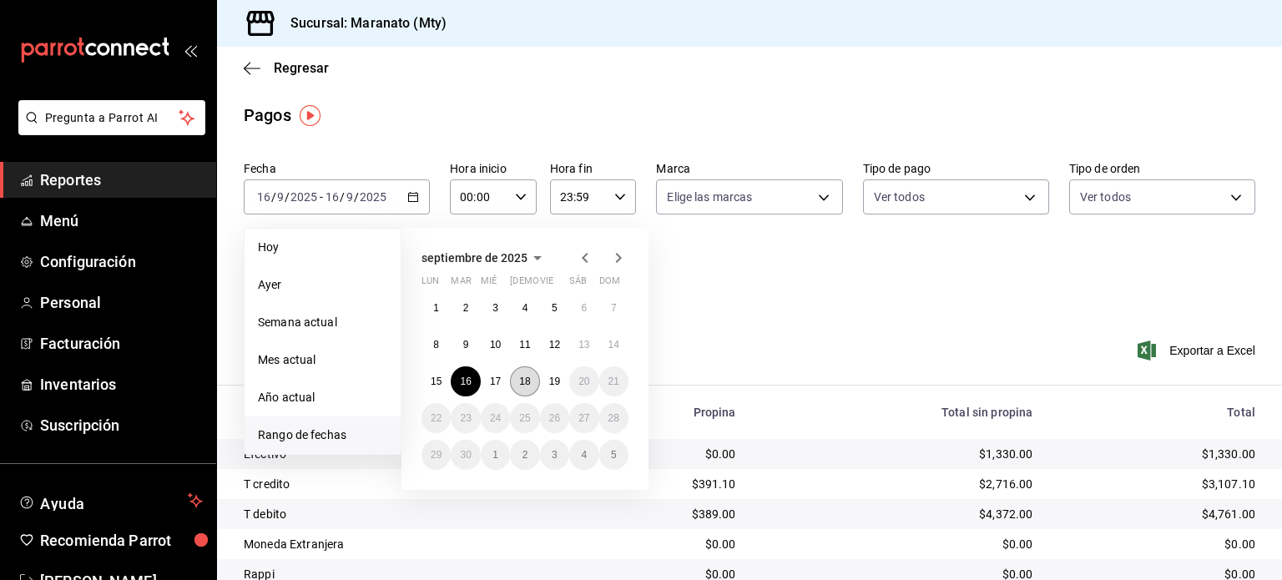
click at [527, 389] on button "18" at bounding box center [524, 381] width 29 height 30
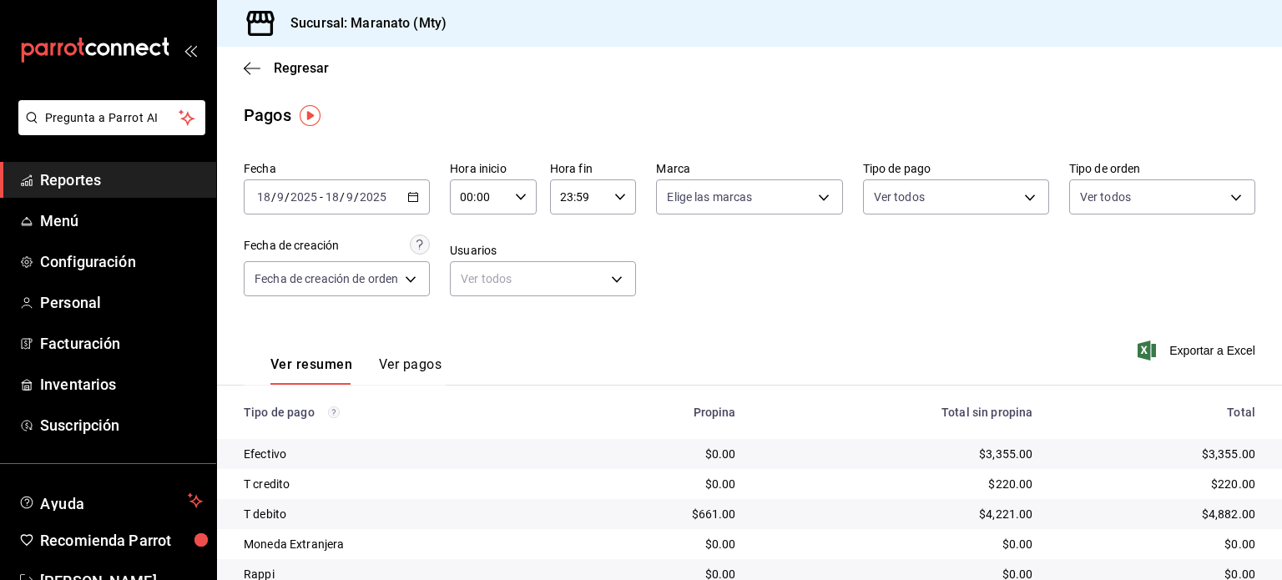
scroll to position [127, 0]
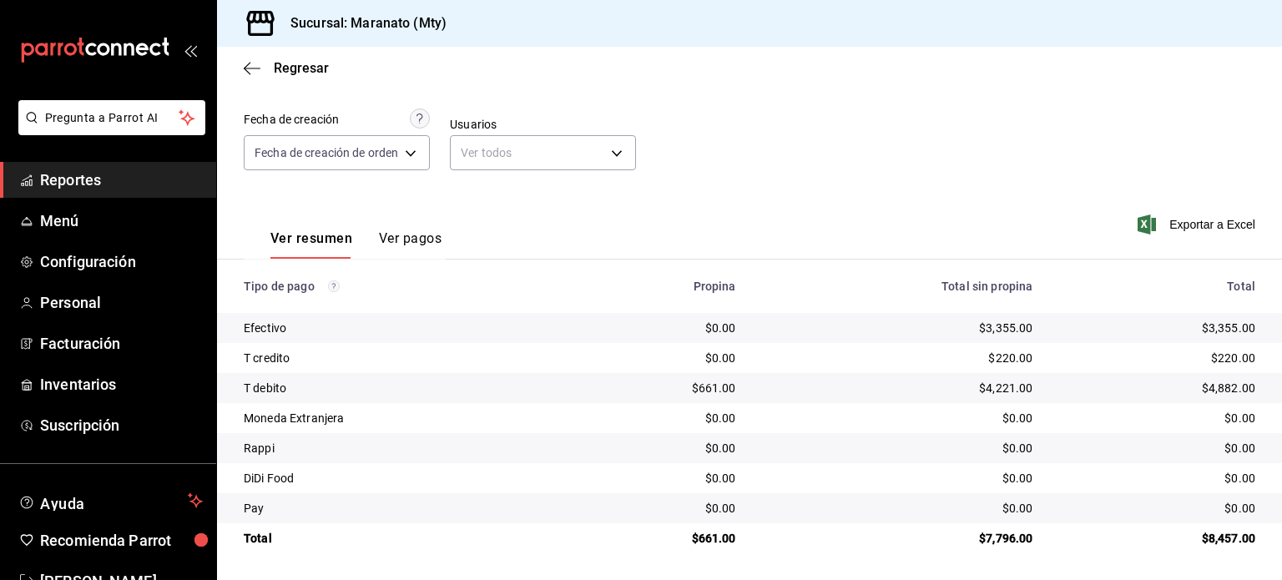
click at [835, 167] on div "Fecha [DATE] [DATE] - [DATE] [DATE] Hora inicio 00:00 Hora inicio Hora fin 23:5…" at bounding box center [750, 109] width 1012 height 162
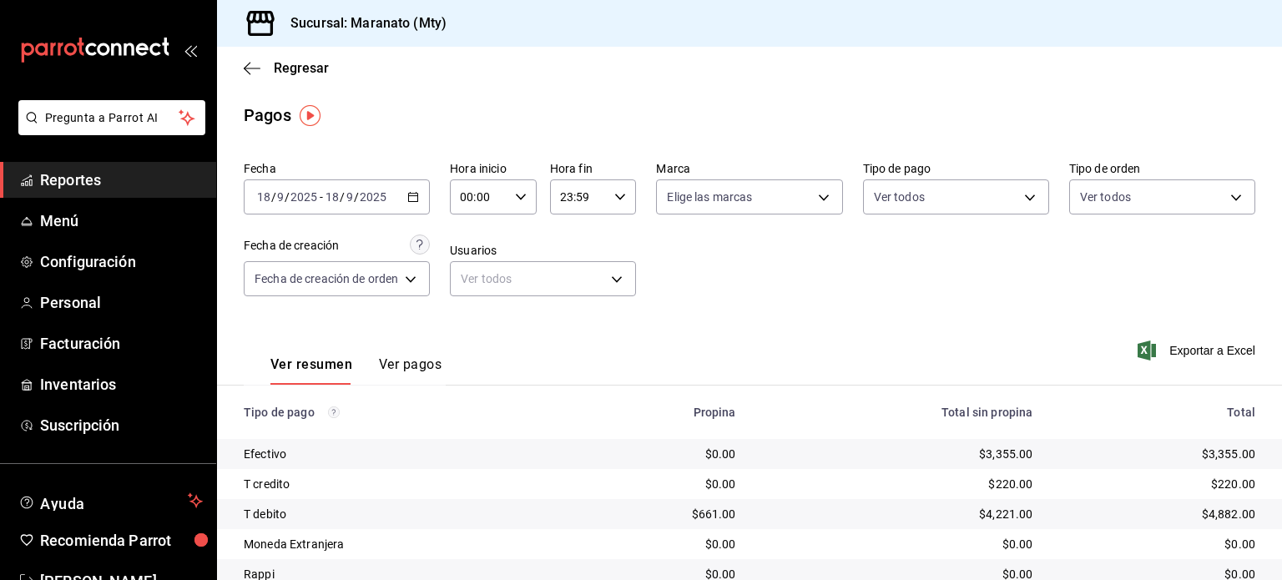
click at [400, 196] on div "[DATE] [DATE] - [DATE] [DATE]" at bounding box center [337, 196] width 186 height 35
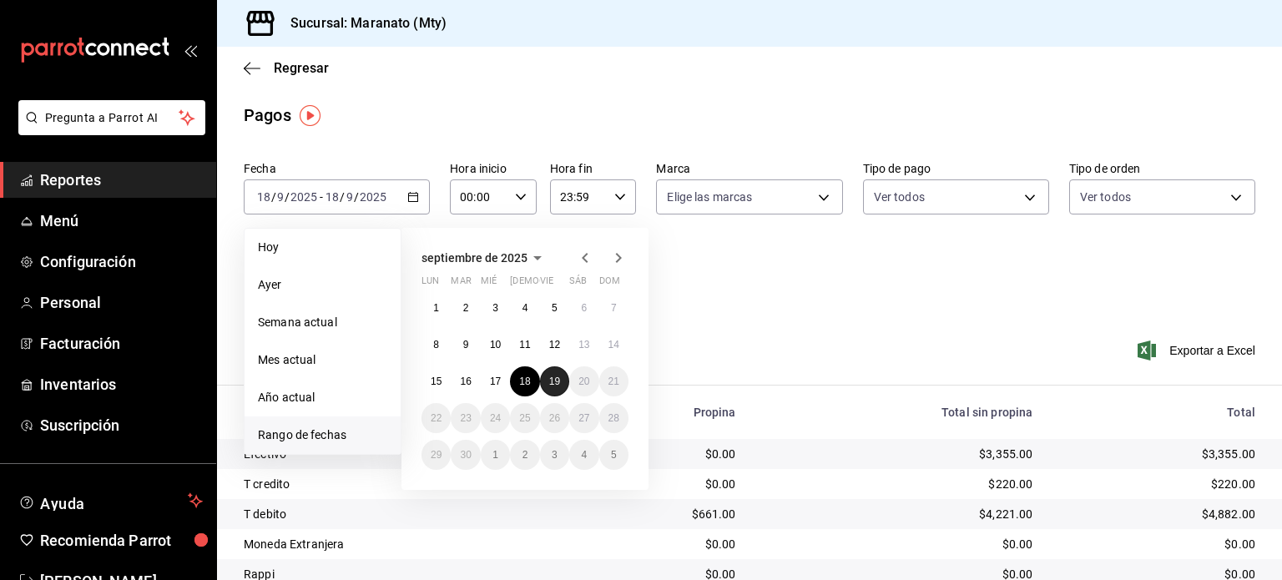
click at [546, 378] on button "19" at bounding box center [554, 381] width 29 height 30
click at [546, 378] on div "Ver resumen Ver pagos Exportar a Excel" at bounding box center [749, 360] width 1065 height 88
